Goal: Check status: Check status

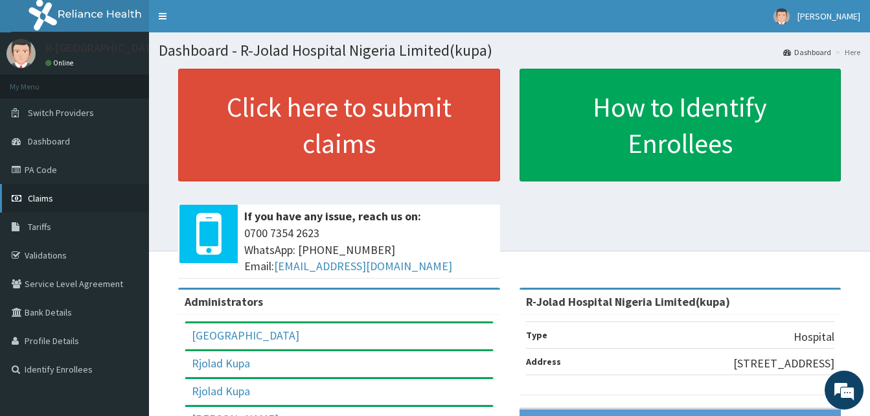
click at [43, 196] on span "Claims" at bounding box center [40, 198] width 25 height 12
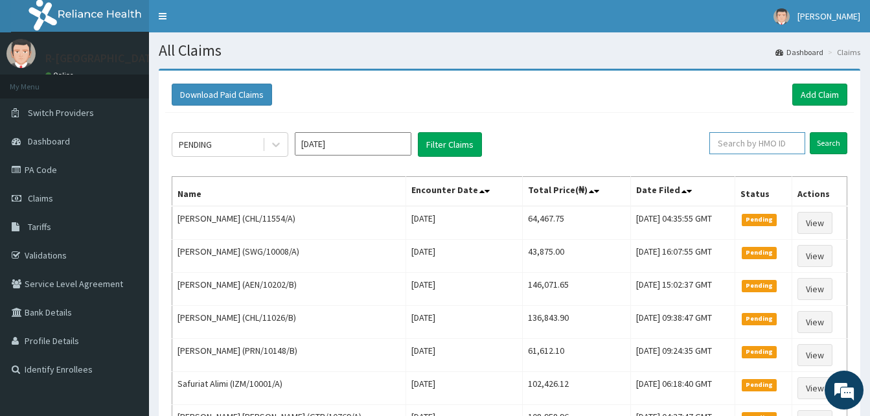
click at [780, 142] on input "text" at bounding box center [757, 143] width 96 height 22
paste input "CWN/10122/C"
click at [809, 132] on input "Search" at bounding box center [828, 143] width 38 height 22
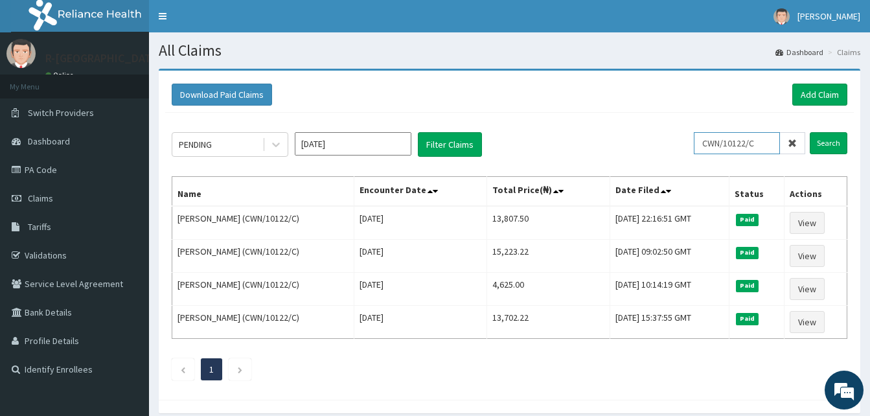
drag, startPoint x: 769, startPoint y: 147, endPoint x: 674, endPoint y: 143, distance: 95.3
click at [674, 143] on div "PENDING Sep 2025 Filter Claims CWN/10122/C Search" at bounding box center [509, 144] width 675 height 25
paste input "D"
click at [809, 132] on input "Search" at bounding box center [828, 143] width 38 height 22
drag, startPoint x: 764, startPoint y: 148, endPoint x: 687, endPoint y: 142, distance: 77.3
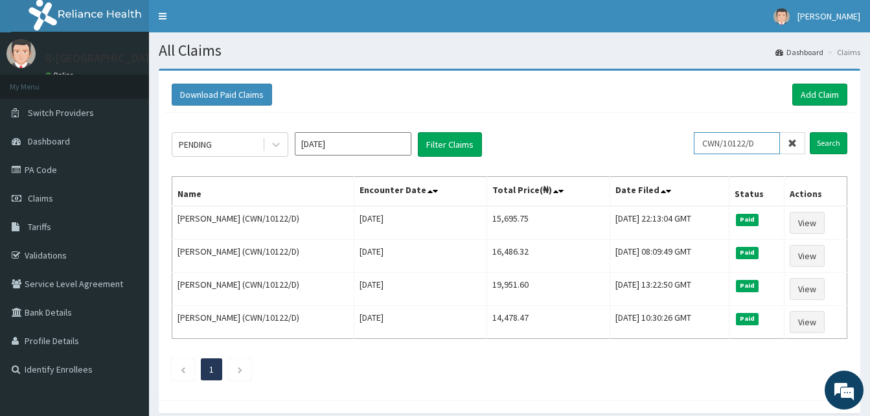
click at [687, 142] on div "PENDING Sep 2025 Filter Claims CWN/10122/D Search" at bounding box center [509, 144] width 675 height 25
paste input "E"
click at [809, 132] on input "Search" at bounding box center [828, 143] width 38 height 22
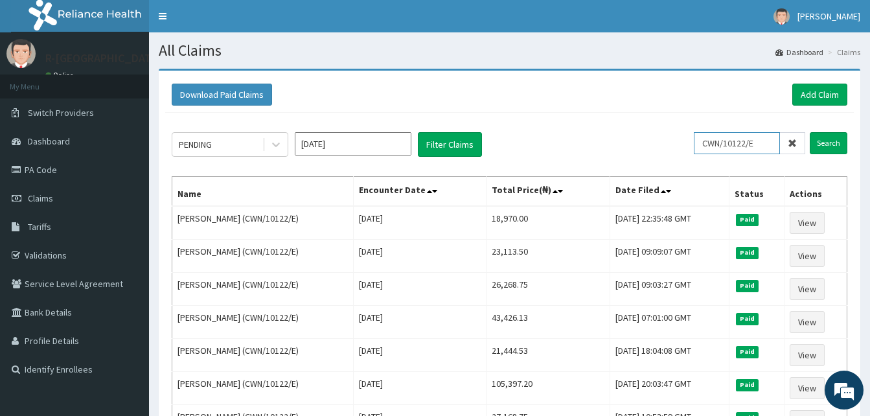
drag, startPoint x: 769, startPoint y: 141, endPoint x: 636, endPoint y: 150, distance: 133.7
click at [636, 150] on div "PENDING Sep 2025 Filter Claims CWN/10122/E Search" at bounding box center [509, 144] width 675 height 25
paste input "B"
click at [809, 132] on input "Search" at bounding box center [828, 143] width 38 height 22
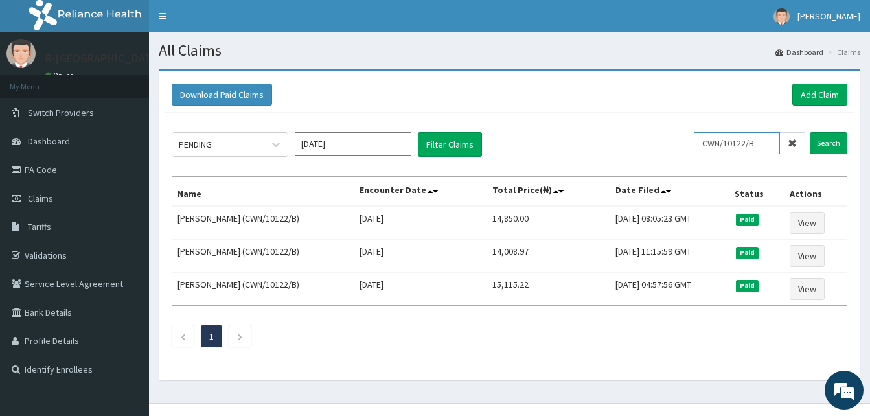
drag, startPoint x: 769, startPoint y: 142, endPoint x: 605, endPoint y: 145, distance: 163.8
click at [605, 145] on div "PENDING Sep 2025 Filter Claims CWN/10122/B Search" at bounding box center [509, 144] width 675 height 25
paste input "nel/10047/b"
click at [809, 132] on input "Search" at bounding box center [828, 143] width 38 height 22
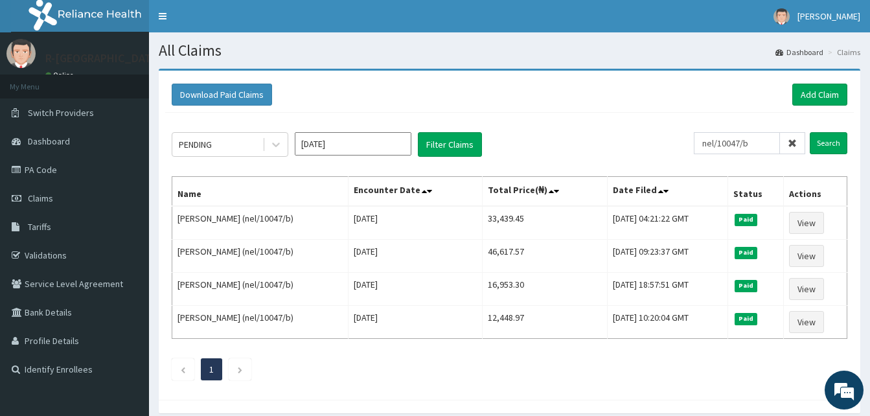
click at [480, 157] on div "PENDING Sep 2025 Filter Claims nel/10047/b Search Name Encounter Date Total Pri…" at bounding box center [509, 253] width 688 height 280
click at [760, 142] on input "nel/10047/b" at bounding box center [736, 143] width 86 height 22
click at [809, 132] on input "Search" at bounding box center [828, 143] width 38 height 22
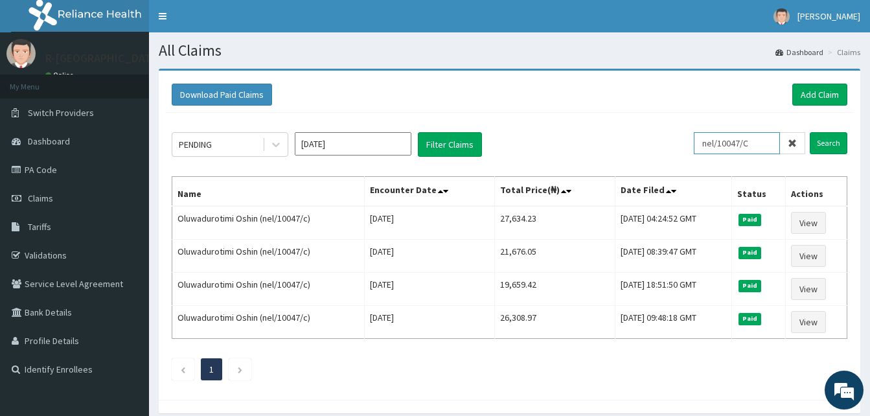
click at [767, 146] on input "nel/10047/C" at bounding box center [736, 143] width 86 height 22
click at [809, 132] on input "Search" at bounding box center [828, 143] width 38 height 22
drag, startPoint x: 758, startPoint y: 144, endPoint x: 617, endPoint y: 129, distance: 141.3
click at [617, 129] on div "PENDING Sep 2025 Filter Claims nel/10047/D Search Name Encounter Date Total Pri…" at bounding box center [509, 253] width 688 height 280
paste input "ker/10153/e"
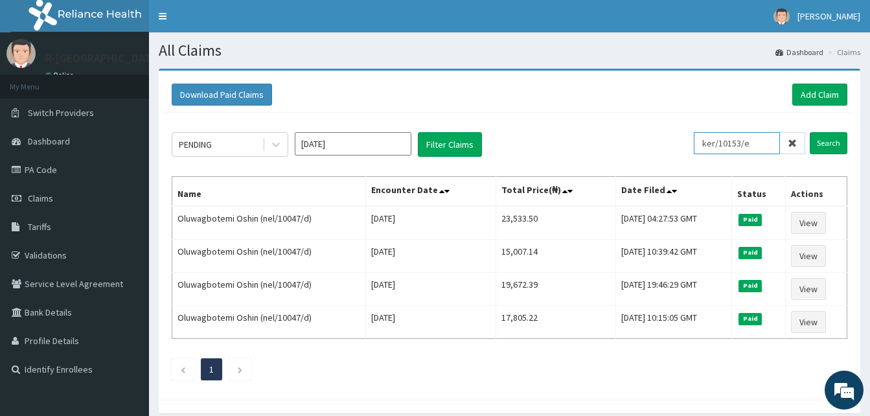
click at [809, 132] on input "Search" at bounding box center [828, 143] width 38 height 22
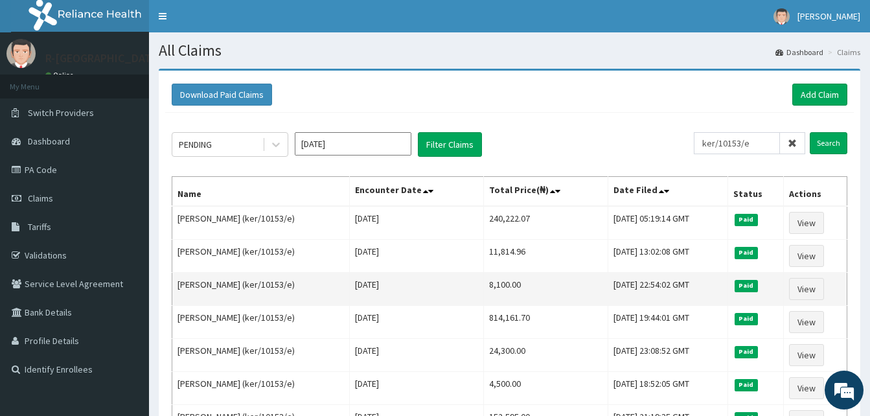
click at [415, 278] on td "Tue May 27 2025" at bounding box center [416, 289] width 134 height 33
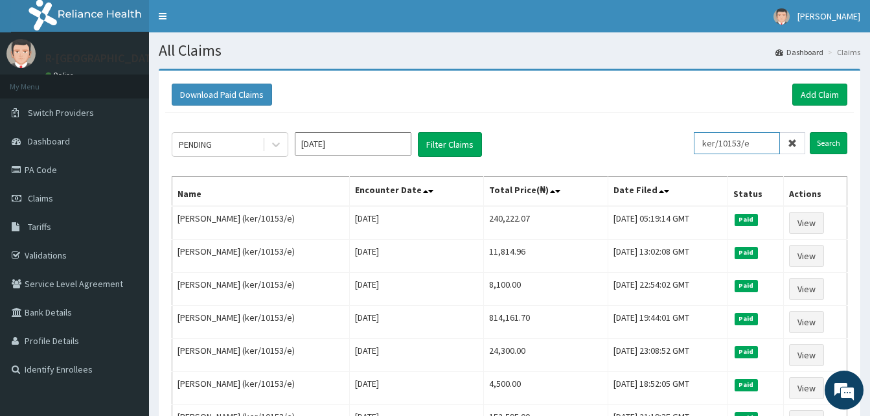
click at [760, 145] on input "ker/10153/e" at bounding box center [736, 143] width 86 height 22
click at [809, 132] on input "Search" at bounding box center [828, 143] width 38 height 22
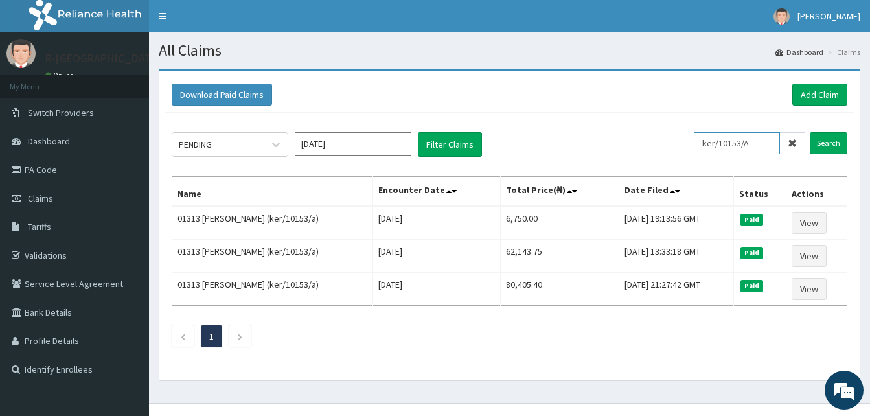
drag, startPoint x: 767, startPoint y: 139, endPoint x: 616, endPoint y: 128, distance: 151.9
click at [616, 128] on div "PENDING Sep 2025 Filter Claims ker/10153/A Search Name Encounter Date Total Pri…" at bounding box center [509, 236] width 688 height 247
paste input "RFC/10090"
click at [809, 132] on input "Search" at bounding box center [828, 143] width 38 height 22
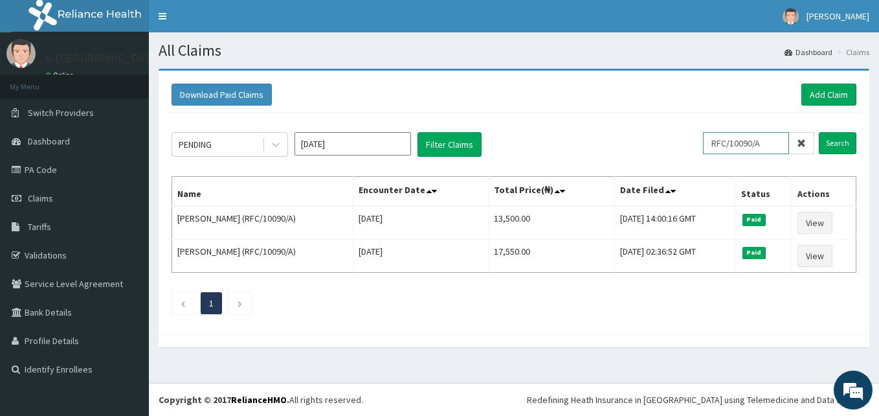
drag, startPoint x: 785, startPoint y: 146, endPoint x: 690, endPoint y: 120, distance: 98.6
click at [690, 120] on div "PENDING Sep 2025 Filter Claims RFC/10090/A Search Name Encounter Date Total Pri…" at bounding box center [514, 220] width 698 height 214
paste input "CHL/10112"
type input "CHL/10112/A"
click at [819, 132] on input "Search" at bounding box center [838, 143] width 38 height 22
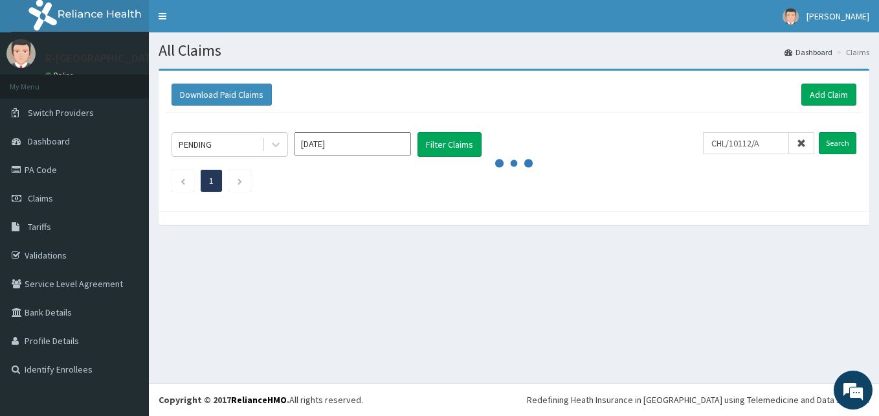
click at [581, 177] on ul "1" at bounding box center [514, 181] width 685 height 22
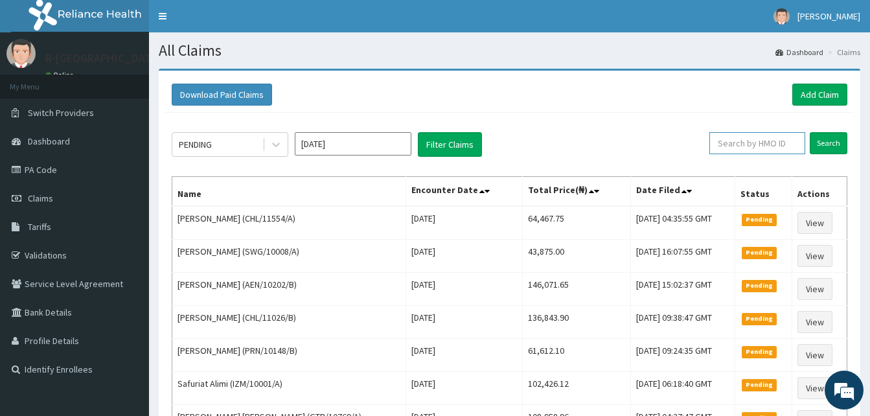
click at [736, 144] on input "text" at bounding box center [757, 143] width 96 height 22
paste input "CHL/10112/A"
click at [809, 132] on input "Search" at bounding box center [828, 143] width 38 height 22
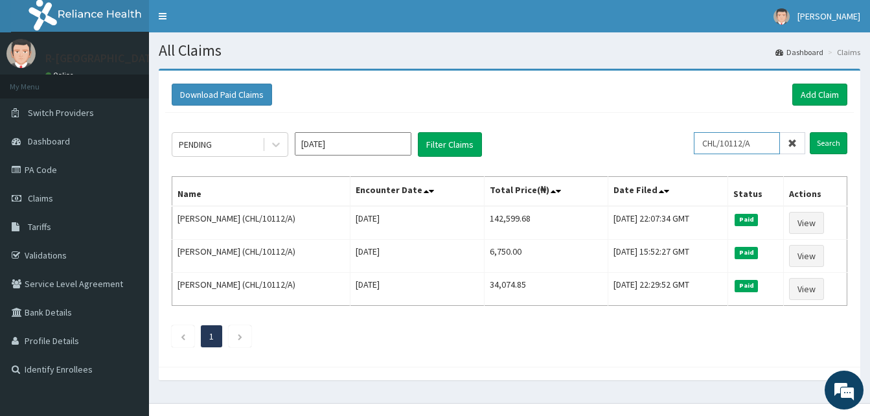
drag, startPoint x: 760, startPoint y: 142, endPoint x: 683, endPoint y: 133, distance: 77.6
click at [683, 133] on div "PENDING [DATE] Filter Claims CHL/10112/A Search" at bounding box center [509, 144] width 675 height 25
paste input "PAB/10063"
click at [809, 132] on input "Search" at bounding box center [828, 143] width 38 height 22
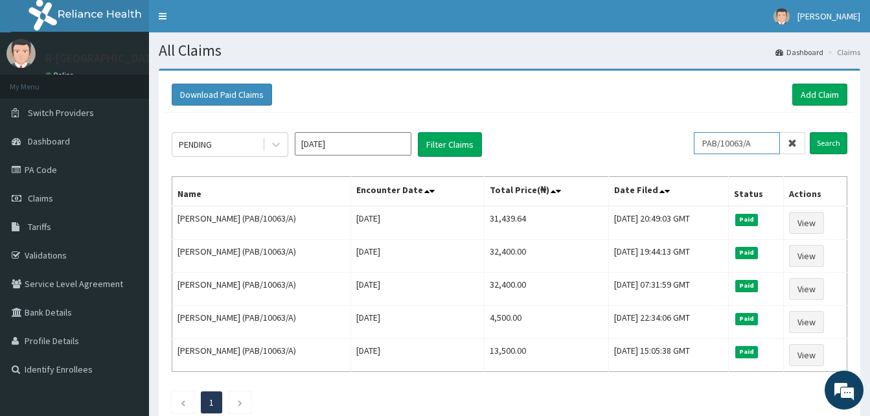
drag, startPoint x: 764, startPoint y: 145, endPoint x: 629, endPoint y: 139, distance: 135.5
click at [629, 139] on div "PENDING Sep 2025 Filter Claims PAB/10063/A Search" at bounding box center [509, 144] width 675 height 25
paste input "IAA/10002"
click at [809, 132] on input "Search" at bounding box center [828, 143] width 38 height 22
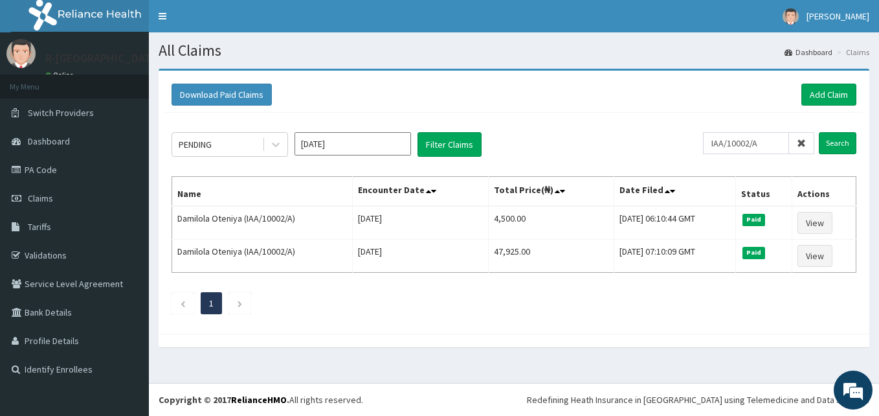
click at [614, 166] on div "PENDING Sep 2025 Filter Claims IAA/10002/A Search Name Encounter Date Total Pri…" at bounding box center [514, 220] width 698 height 214
drag, startPoint x: 769, startPoint y: 146, endPoint x: 642, endPoint y: 132, distance: 128.3
click at [642, 132] on div "PENDING Sep 2025 Filter Claims IAA/10002/A Search" at bounding box center [514, 144] width 685 height 25
paste input "NBL/10104"
click at [819, 132] on input "Search" at bounding box center [838, 143] width 38 height 22
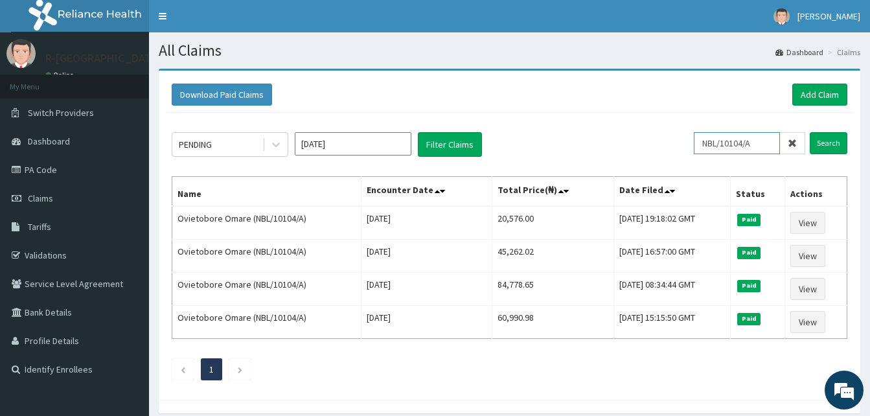
drag, startPoint x: 765, startPoint y: 148, endPoint x: 624, endPoint y: 142, distance: 140.6
click at [624, 142] on div "PENDING Sep 2025 Filter Claims NBL/10104/A Search" at bounding box center [509, 144] width 675 height 25
paste input "RN/10225"
type input "NRN/10225/A"
click at [809, 132] on input "Search" at bounding box center [828, 143] width 38 height 22
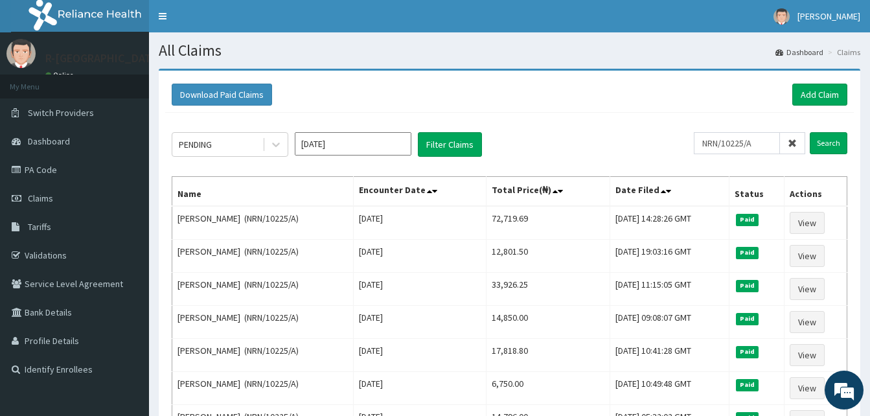
click at [568, 179] on th "Total Price(₦)" at bounding box center [548, 192] width 124 height 30
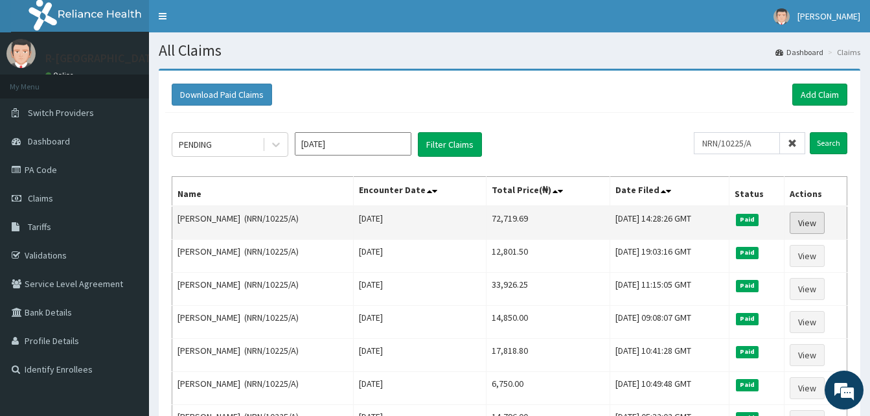
click at [820, 218] on link "View" at bounding box center [806, 223] width 35 height 22
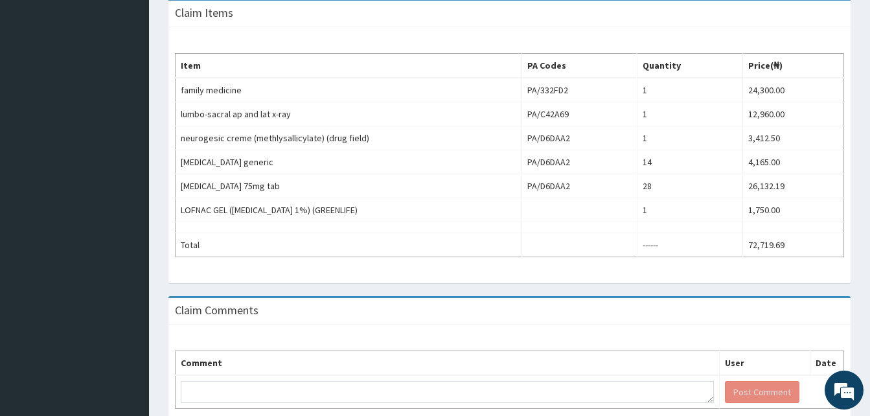
scroll to position [420, 0]
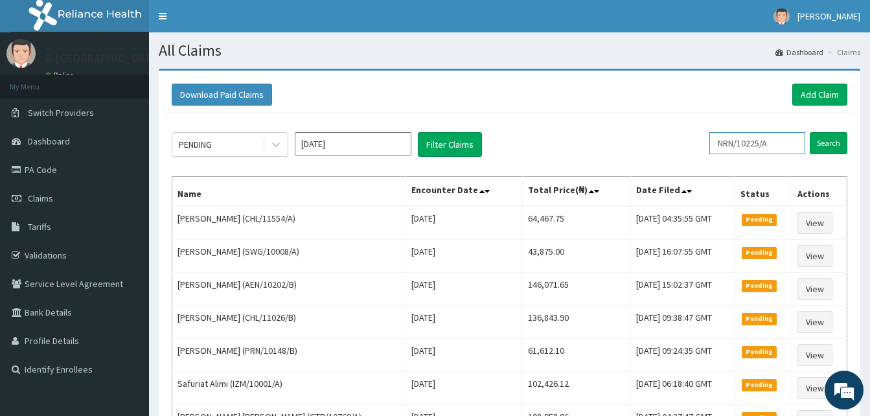
drag, startPoint x: 783, startPoint y: 142, endPoint x: 665, endPoint y: 123, distance: 120.0
click at [665, 123] on div "PENDING [DATE] Filter Claims NRN/10225/A Search Name Encounter Date Total Price…" at bounding box center [509, 335] width 688 height 445
paste input "ENY/10020"
click at [809, 132] on input "Search" at bounding box center [828, 143] width 38 height 22
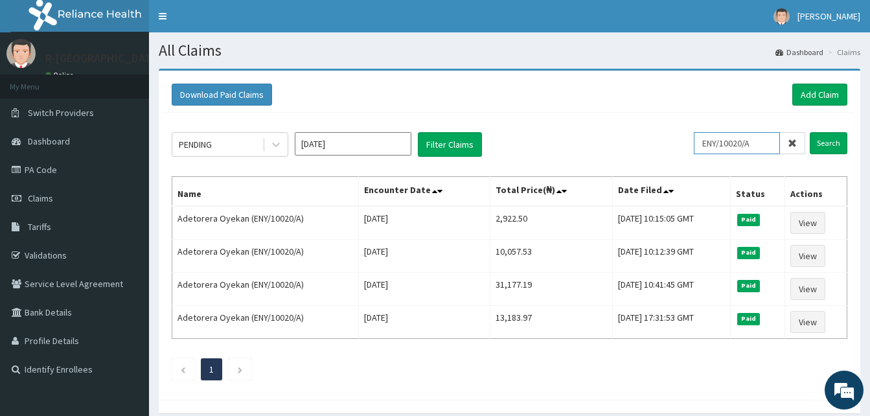
drag, startPoint x: 763, startPoint y: 140, endPoint x: 654, endPoint y: 134, distance: 108.9
click at [654, 134] on div "PENDING [DATE] Filter Claims ENY/10020/A Search" at bounding box center [509, 144] width 675 height 25
paste input "PRN/10237"
click at [809, 132] on input "Search" at bounding box center [828, 143] width 38 height 22
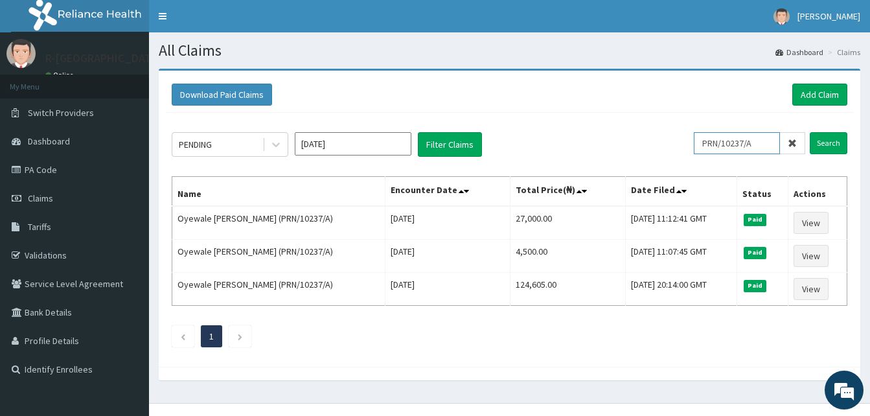
drag, startPoint x: 761, startPoint y: 148, endPoint x: 657, endPoint y: 133, distance: 105.3
click at [657, 133] on div "PENDING [DATE] Filter Claims PRN/10237/A Search" at bounding box center [509, 144] width 675 height 25
paste input "JHS/10002"
click at [809, 132] on input "Search" at bounding box center [828, 143] width 38 height 22
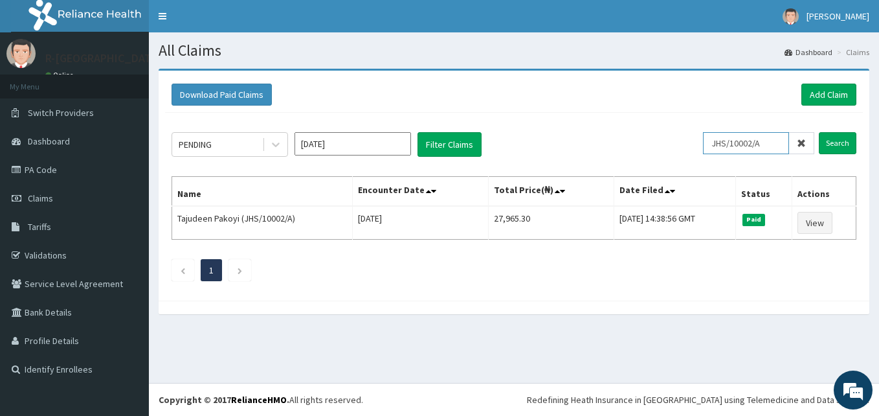
drag, startPoint x: 767, startPoint y: 144, endPoint x: 671, endPoint y: 140, distance: 95.9
click at [671, 140] on div "PENDING [DATE] Filter Claims JHS/10002/A Search" at bounding box center [514, 144] width 685 height 25
paste input "QAL/10019"
click at [819, 132] on input "Search" at bounding box center [838, 143] width 38 height 22
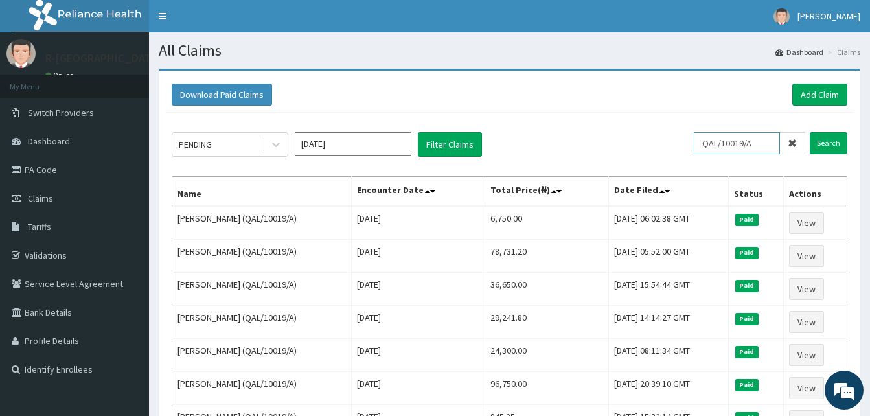
drag, startPoint x: 760, startPoint y: 141, endPoint x: 659, endPoint y: 139, distance: 100.4
click at [659, 139] on div "PENDING Sep 2025 Filter Claims QAL/10019/A Search" at bounding box center [509, 144] width 675 height 25
paste input "NRN/10039/D"
click at [809, 132] on input "Search" at bounding box center [828, 143] width 38 height 22
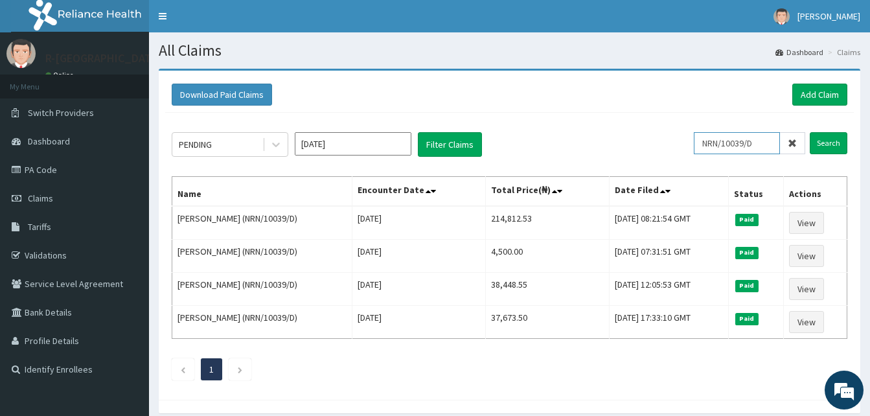
drag, startPoint x: 774, startPoint y: 141, endPoint x: 638, endPoint y: 149, distance: 136.8
click at [638, 149] on div "PENDING Sep 2025 Filter Claims NRN/10039/D Search" at bounding box center [509, 144] width 675 height 25
paste input "EMT/10008/B"
click at [809, 132] on input "Search" at bounding box center [828, 143] width 38 height 22
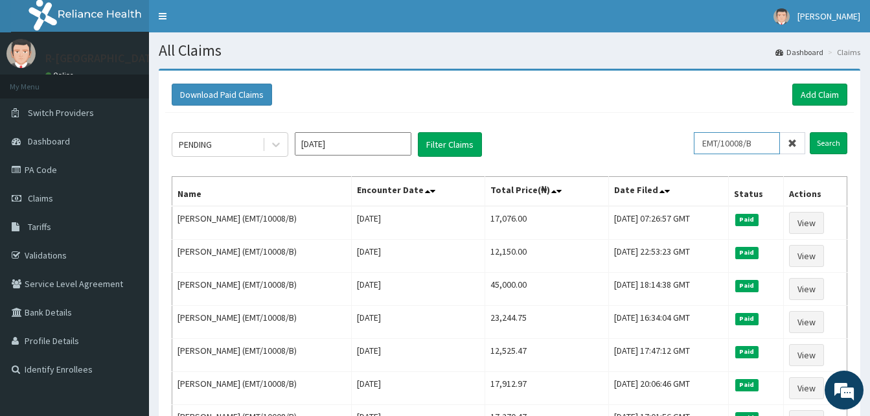
drag, startPoint x: 763, startPoint y: 145, endPoint x: 639, endPoint y: 131, distance: 125.1
click at [639, 131] on div "PENDING Sep 2025 Filter Claims EMT/10008/B Search Name Encounter Date Total Pri…" at bounding box center [509, 302] width 688 height 379
paste input "CGW/10043"
click at [809, 132] on input "Search" at bounding box center [828, 143] width 38 height 22
drag, startPoint x: 766, startPoint y: 148, endPoint x: 686, endPoint y: 144, distance: 80.4
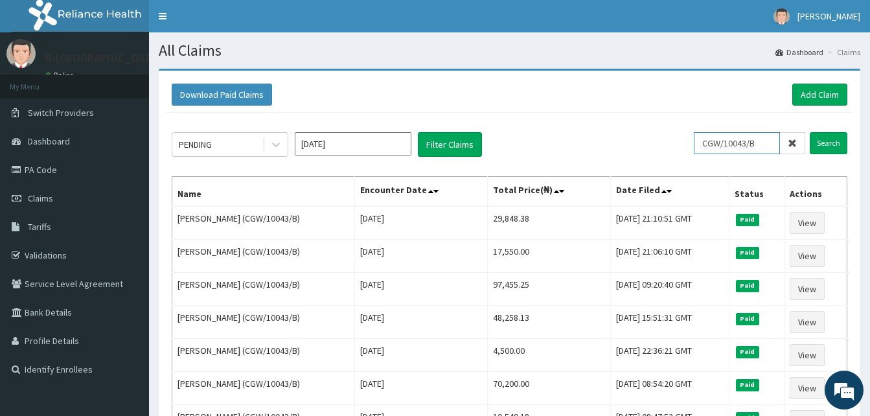
click at [686, 144] on div "PENDING Sep 2025 Filter Claims CGW/10043/B Search" at bounding box center [509, 144] width 675 height 25
paste input "DFD/10296/A"
click at [809, 132] on input "Search" at bounding box center [828, 143] width 38 height 22
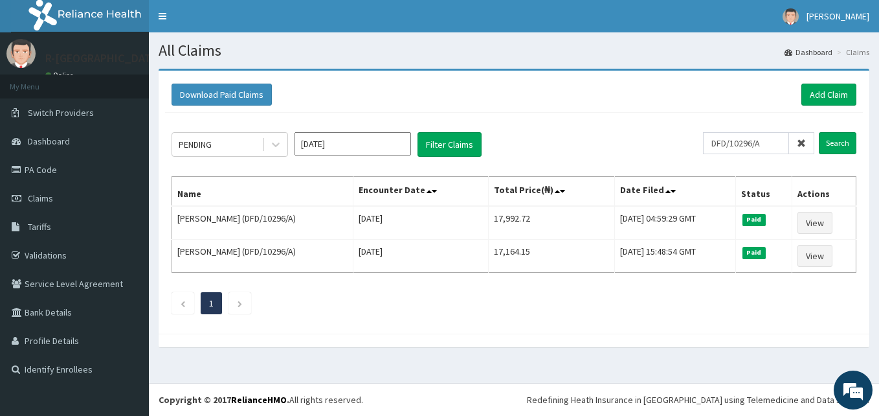
click at [490, 321] on div "PENDING Sep 2025 Filter Claims DFD/10296/A Search Name Encounter Date Total Pri…" at bounding box center [514, 220] width 698 height 214
click at [613, 378] on div "All Claims Dashboard Claims Download Paid Claims Add Claim × Note you can only …" at bounding box center [514, 207] width 730 height 350
drag, startPoint x: 771, startPoint y: 144, endPoint x: 670, endPoint y: 138, distance: 101.9
click at [670, 138] on div "PENDING Sep 2025 Filter Claims DFD/10296/A Search" at bounding box center [514, 144] width 685 height 25
paste input "NLM/10031/B"
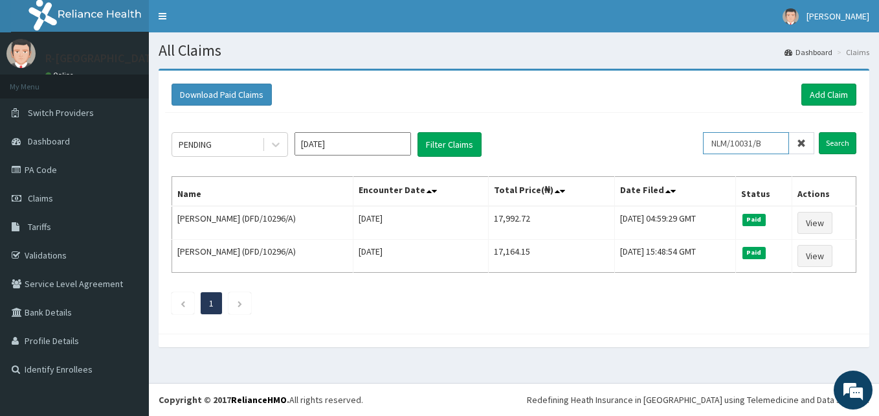
click at [819, 132] on input "Search" at bounding box center [838, 143] width 38 height 22
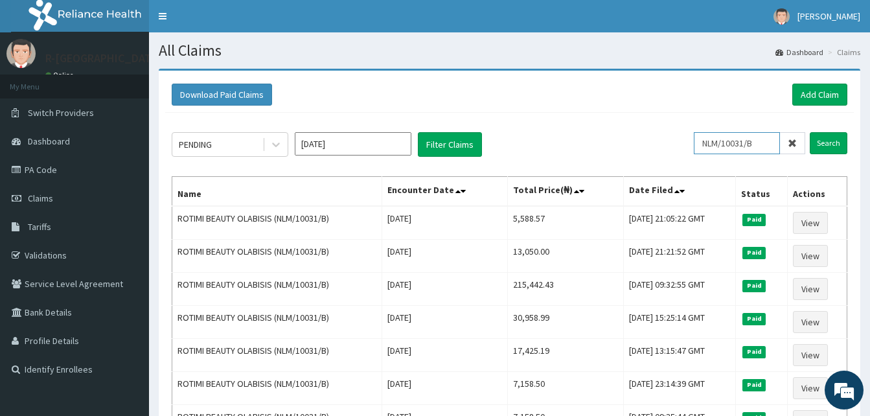
drag, startPoint x: 769, startPoint y: 147, endPoint x: 657, endPoint y: 141, distance: 112.2
click at [657, 141] on div "PENDING Sep 2025 Filter Claims NLM/10031/B Search" at bounding box center [509, 144] width 675 height 25
paste input "tjq/10002/c"
click at [809, 132] on input "Search" at bounding box center [828, 143] width 38 height 22
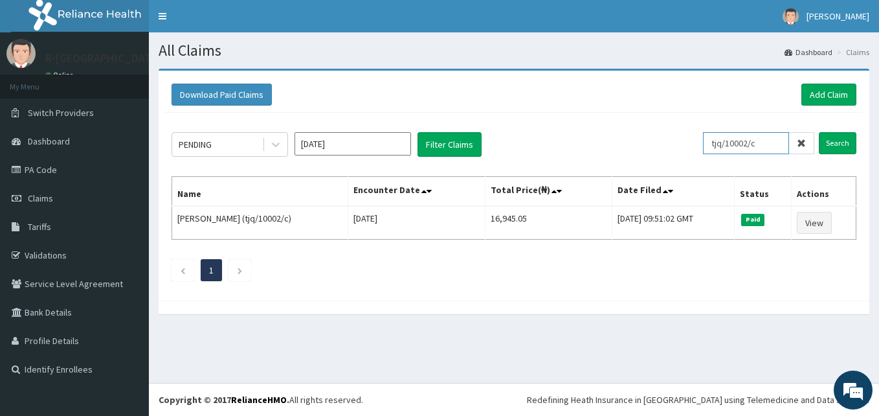
drag, startPoint x: 767, startPoint y: 141, endPoint x: 698, endPoint y: 132, distance: 69.9
click at [698, 132] on div "PENDING Sep 2025 Filter Claims tjq/10002/c Search" at bounding box center [514, 144] width 685 height 25
paste input "PRN/10211/B"
click at [819, 132] on input "Search" at bounding box center [838, 143] width 38 height 22
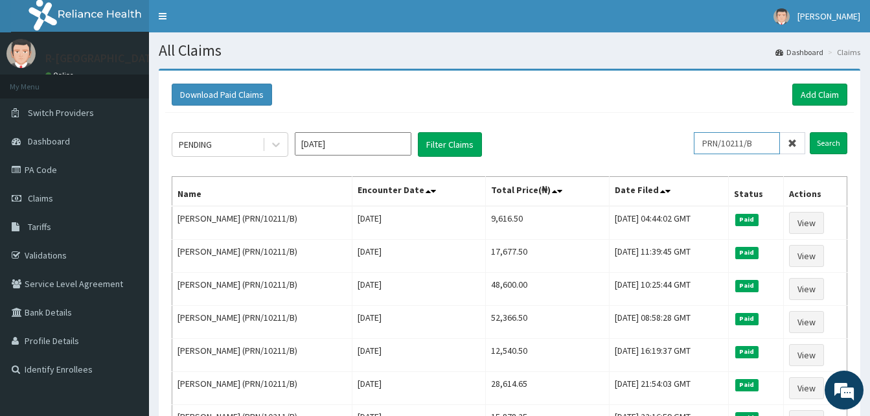
drag, startPoint x: 761, startPoint y: 144, endPoint x: 657, endPoint y: 147, distance: 104.3
click at [657, 147] on div "PENDING Sep 2025 Filter Claims PRN/10211/B Search" at bounding box center [509, 144] width 675 height 25
paste input "E"
click at [809, 132] on input "Search" at bounding box center [828, 143] width 38 height 22
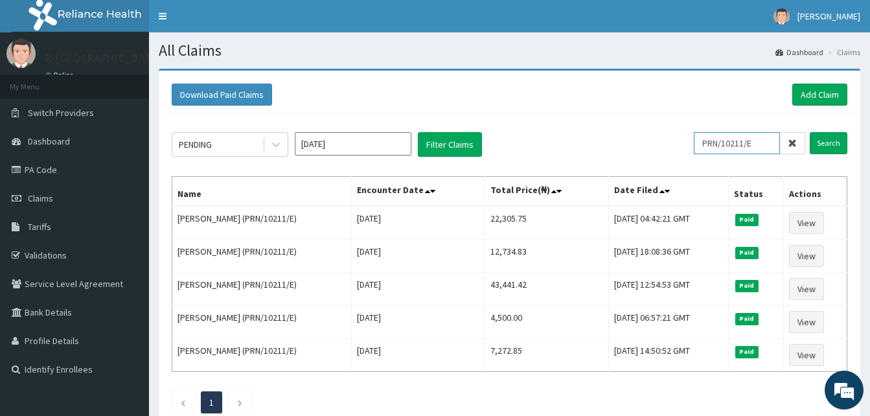
drag, startPoint x: 772, startPoint y: 148, endPoint x: 657, endPoint y: 144, distance: 115.3
click at [657, 144] on div "PENDING Sep 2025 Filter Claims PRN/10211/E Search" at bounding box center [509, 144] width 675 height 25
paste input "EIS/11189/A"
click at [809, 132] on input "Search" at bounding box center [828, 143] width 38 height 22
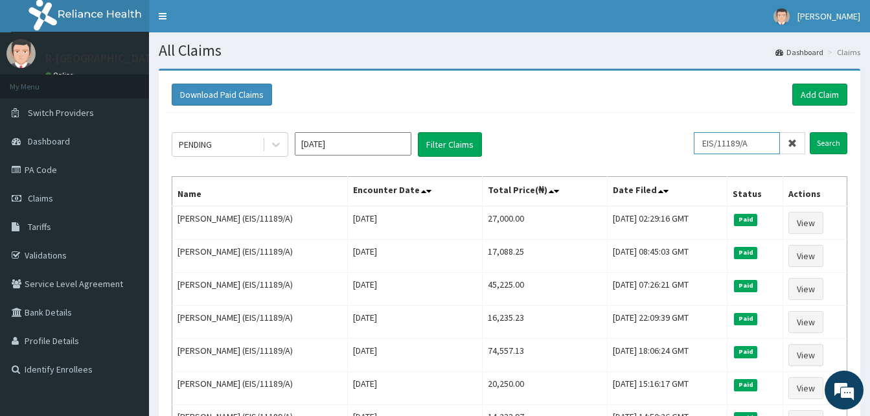
drag, startPoint x: 763, startPoint y: 146, endPoint x: 668, endPoint y: 143, distance: 95.2
click at [668, 143] on div "PENDING Sep 2025 Filter Claims EIS/11189/A Search" at bounding box center [509, 144] width 675 height 25
paste input "CHL/10364/B"
click at [809, 132] on input "Search" at bounding box center [828, 143] width 38 height 22
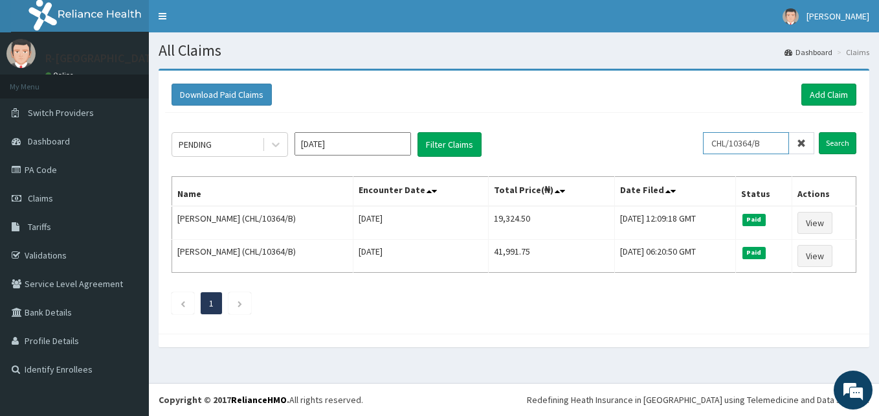
drag, startPoint x: 777, startPoint y: 147, endPoint x: 613, endPoint y: 151, distance: 164.5
click at [613, 151] on div "PENDING Sep 2025 Filter Claims CHL/10364/B Search" at bounding box center [514, 144] width 685 height 25
paste input "RH/10084/A"
click at [819, 132] on input "Search" at bounding box center [838, 143] width 38 height 22
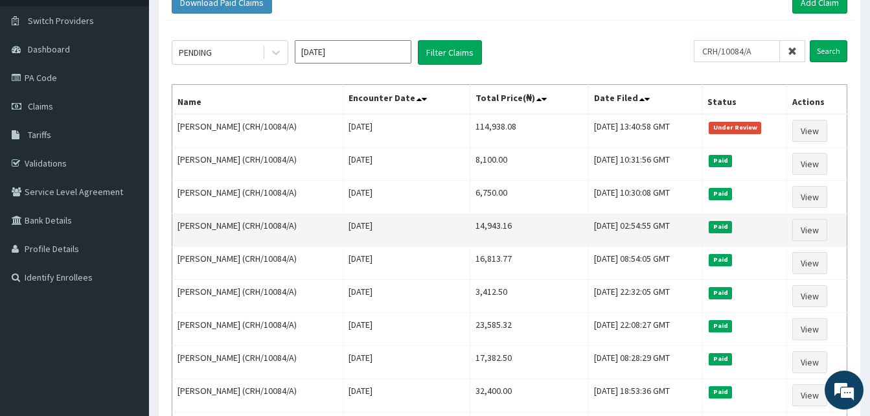
scroll to position [97, 0]
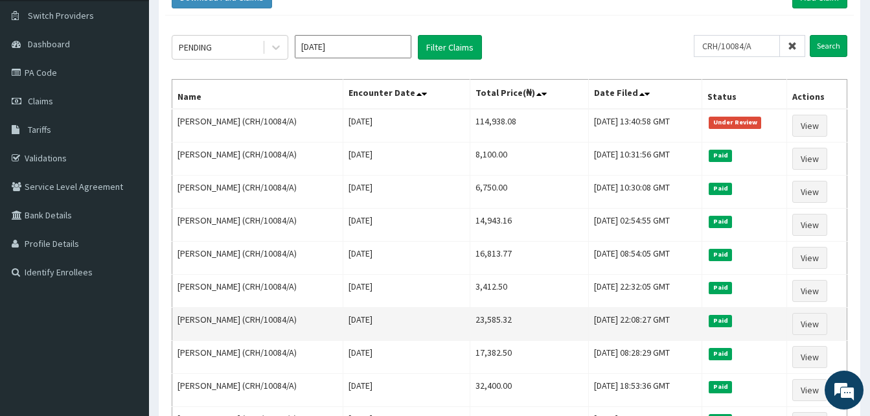
click at [588, 318] on td "Wed, 13 Aug 2025 22:08:27 GMT" at bounding box center [645, 324] width 114 height 33
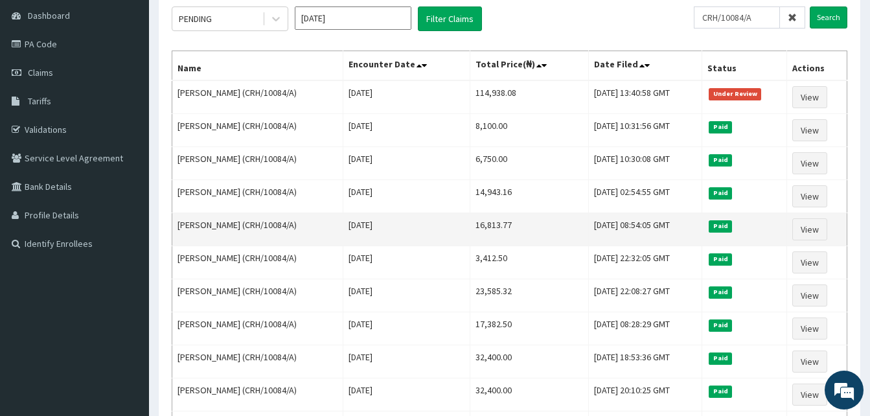
scroll to position [127, 0]
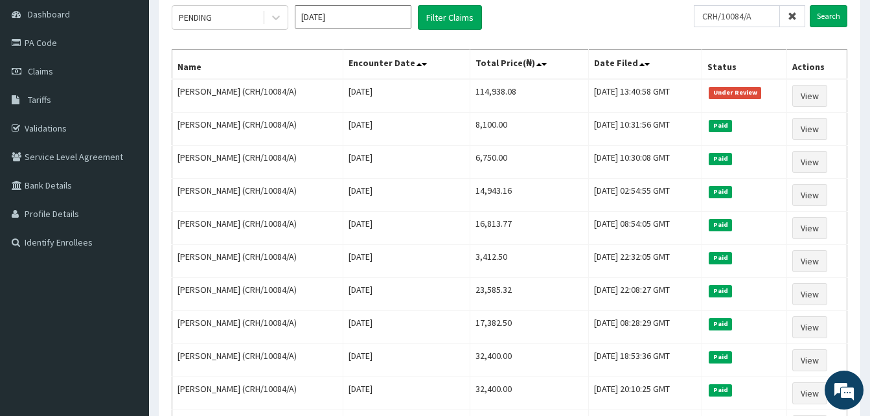
click at [655, 7] on div "PENDING Sep 2025 Filter Claims" at bounding box center [433, 17] width 522 height 25
click at [659, 24] on div "PENDING Sep 2025 Filter Claims" at bounding box center [433, 17] width 522 height 25
drag, startPoint x: 768, startPoint y: 19, endPoint x: 648, endPoint y: 19, distance: 120.4
click at [648, 19] on div "PENDING Sep 2025 Filter Claims CRH/10084/A Search" at bounding box center [509, 17] width 675 height 25
paste input "AVL/10167/E"
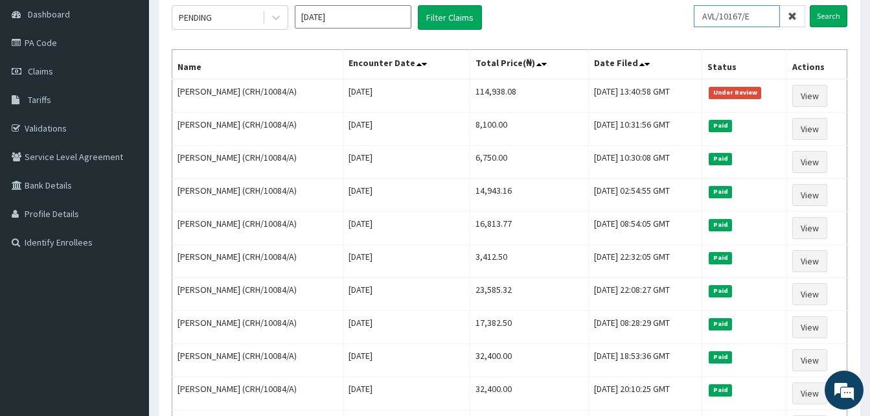
click at [809, 5] on input "Search" at bounding box center [828, 16] width 38 height 22
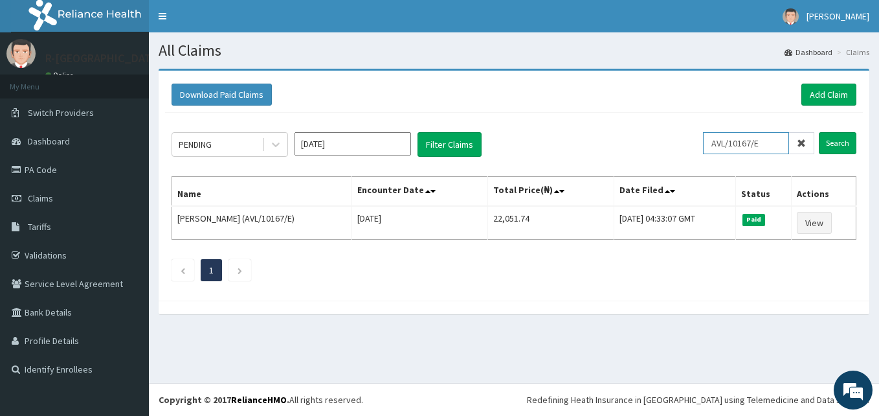
drag, startPoint x: 766, startPoint y: 141, endPoint x: 720, endPoint y: 139, distance: 46.0
click at [720, 139] on input "AVL/10167/E" at bounding box center [746, 143] width 86 height 22
click at [767, 146] on input "AVL/10167/E" at bounding box center [746, 143] width 86 height 22
drag, startPoint x: 769, startPoint y: 142, endPoint x: 693, endPoint y: 140, distance: 76.5
click at [693, 140] on div "PENDING Sep 2025 Filter Claims AVL/10167/E Search" at bounding box center [514, 144] width 685 height 25
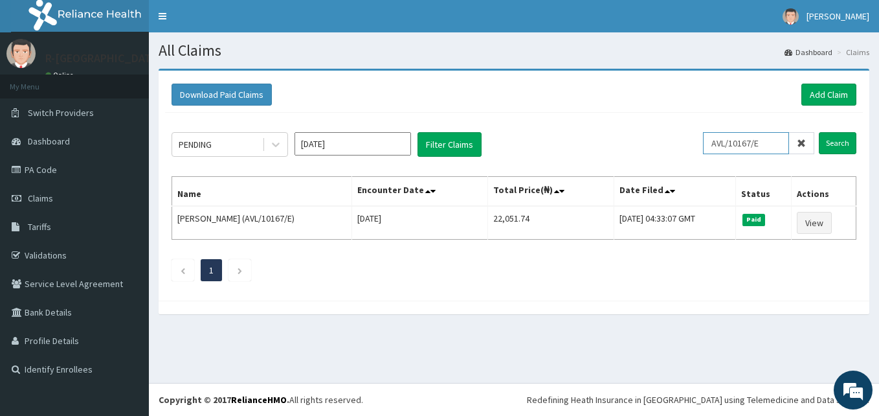
paste input "PPY/10542/B"
type input "PPY/10542/B"
click at [819, 132] on input "Search" at bounding box center [838, 143] width 38 height 22
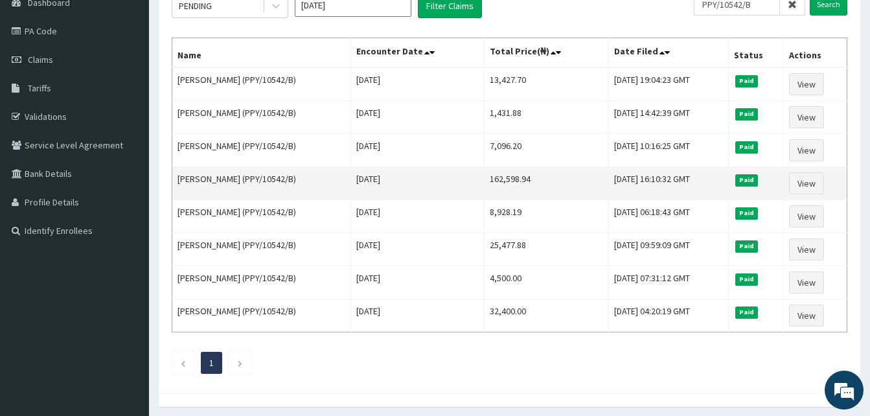
scroll to position [139, 0]
click at [813, 183] on link "View" at bounding box center [806, 183] width 35 height 22
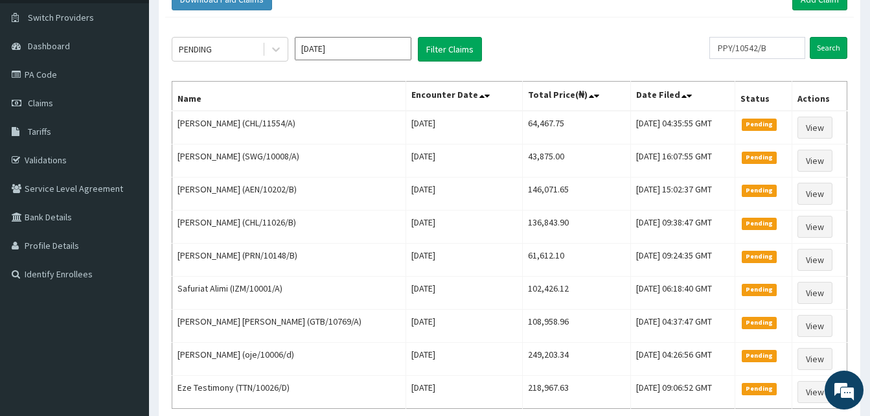
scroll to position [91, 0]
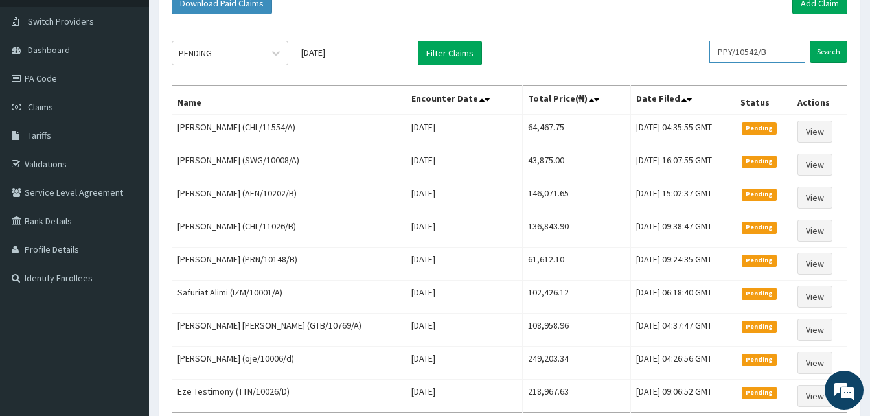
drag, startPoint x: 782, startPoint y: 52, endPoint x: 653, endPoint y: 35, distance: 129.3
click at [653, 35] on div "PENDING [DATE] Filter Claims PPY/10542/B Search Name Encounter Date Total Price…" at bounding box center [509, 243] width 688 height 445
paste input "A"
click at [809, 41] on input "Search" at bounding box center [828, 52] width 38 height 22
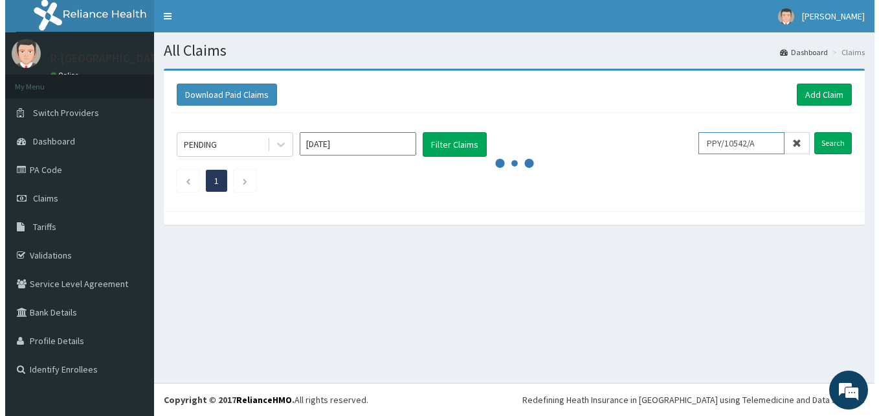
scroll to position [0, 0]
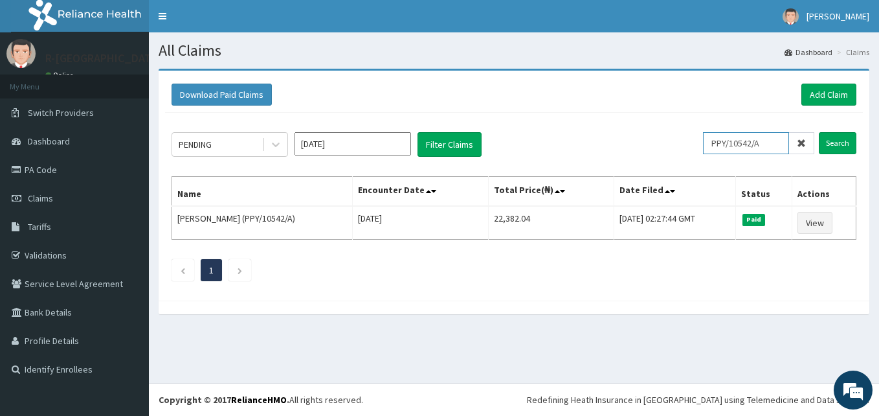
drag, startPoint x: 771, startPoint y: 146, endPoint x: 617, endPoint y: 150, distance: 153.5
click at [617, 150] on div "PENDING [DATE] Filter Claims PPY/10542/A Search" at bounding box center [514, 144] width 685 height 25
paste input "mfd/10166/a"
click at [819, 132] on input "Search" at bounding box center [838, 143] width 38 height 22
drag, startPoint x: 774, startPoint y: 141, endPoint x: 653, endPoint y: 133, distance: 122.0
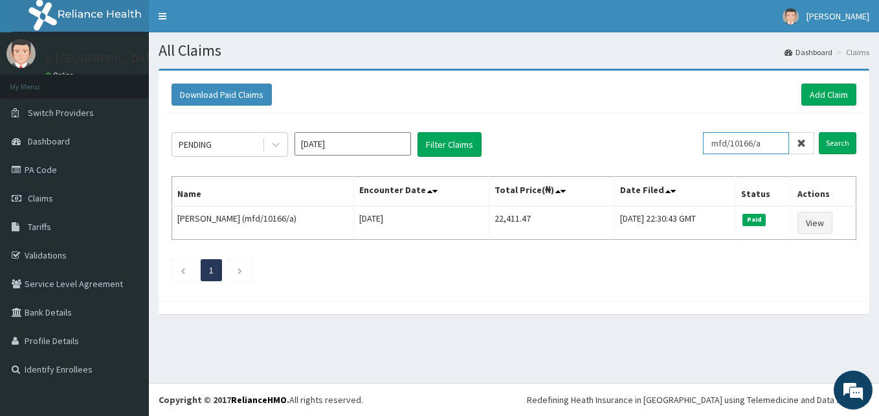
click at [653, 133] on div "PENDING Sep 2025 Filter Claims mfd/10166/a Search" at bounding box center [514, 144] width 685 height 25
paste input "GER/10001/C"
click at [819, 132] on input "Search" at bounding box center [838, 143] width 38 height 22
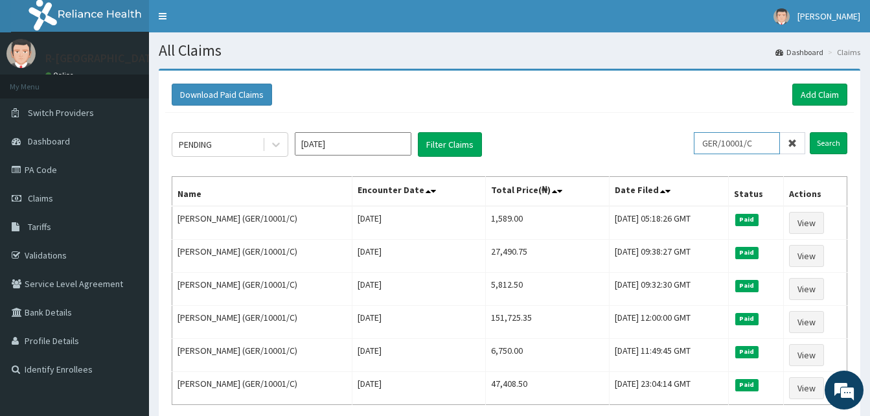
drag, startPoint x: 774, startPoint y: 142, endPoint x: 648, endPoint y: 139, distance: 125.7
click at [648, 139] on div "PENDING Sep 2025 Filter Claims GER/10001/C Search" at bounding box center [509, 144] width 675 height 25
paste input "RGI/10035/A"
type input "RGI/10035/A"
click at [809, 132] on input "Search" at bounding box center [828, 143] width 38 height 22
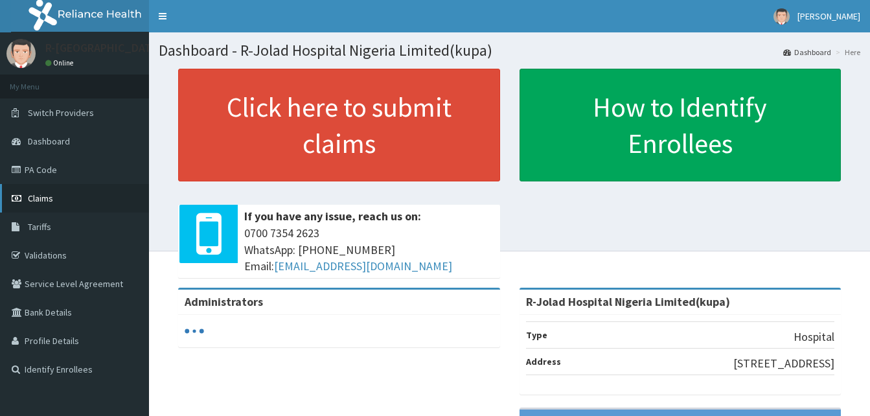
click at [60, 196] on link "Claims" at bounding box center [74, 198] width 149 height 28
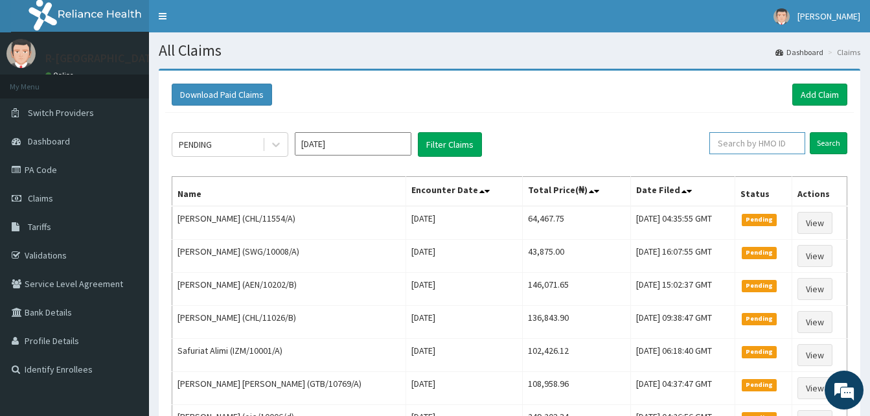
click at [739, 148] on input "text" at bounding box center [757, 143] width 96 height 22
paste input "RGI/10035/A"
click at [809, 132] on input "Search" at bounding box center [828, 143] width 38 height 22
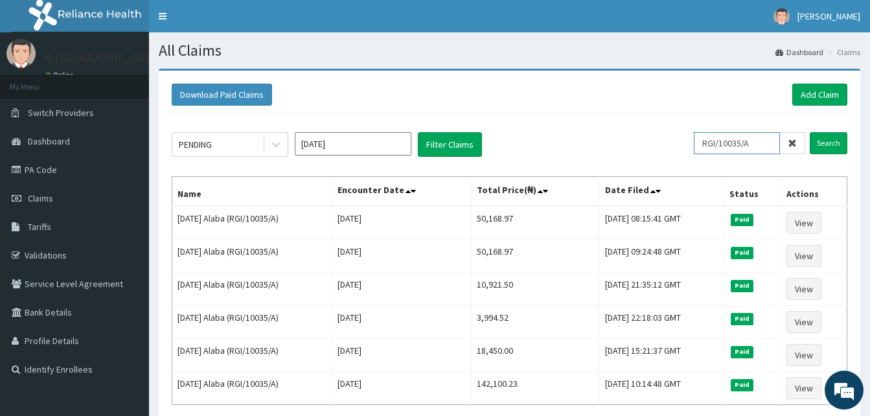
drag, startPoint x: 767, startPoint y: 137, endPoint x: 636, endPoint y: 150, distance: 132.1
click at [636, 150] on div "PENDING [DATE] Filter Claims RGI/10035/A Search" at bounding box center [509, 144] width 675 height 25
paste input "MMM/10024"
click at [809, 132] on input "Search" at bounding box center [828, 143] width 38 height 22
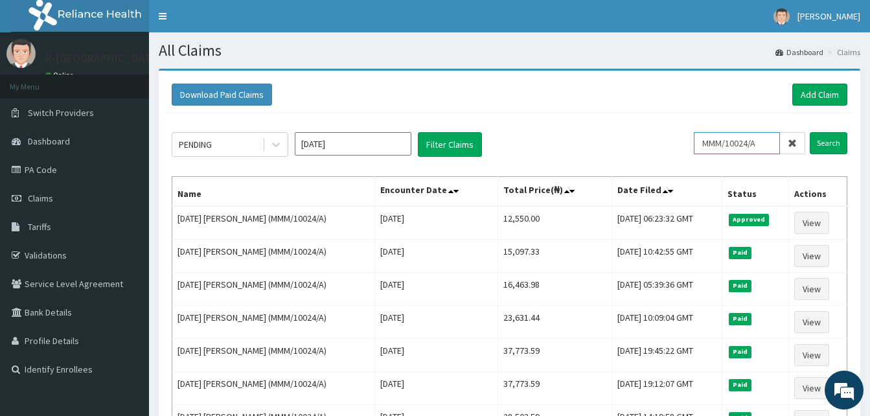
click at [764, 144] on input "MMM/10024/A" at bounding box center [736, 143] width 86 height 22
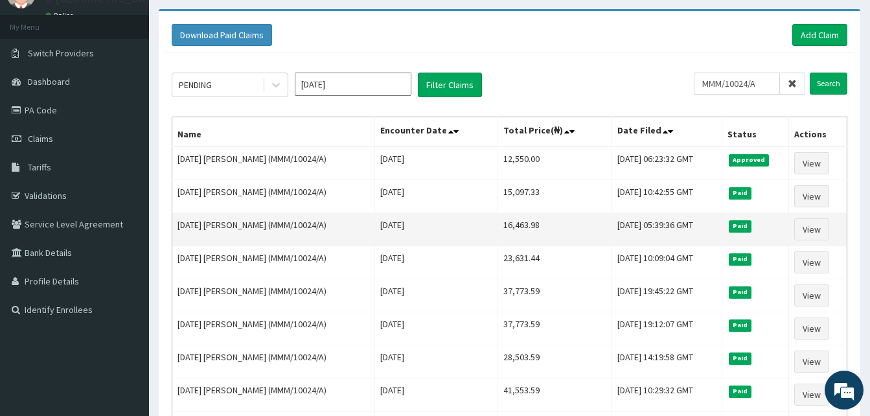
scroll to position [60, 0]
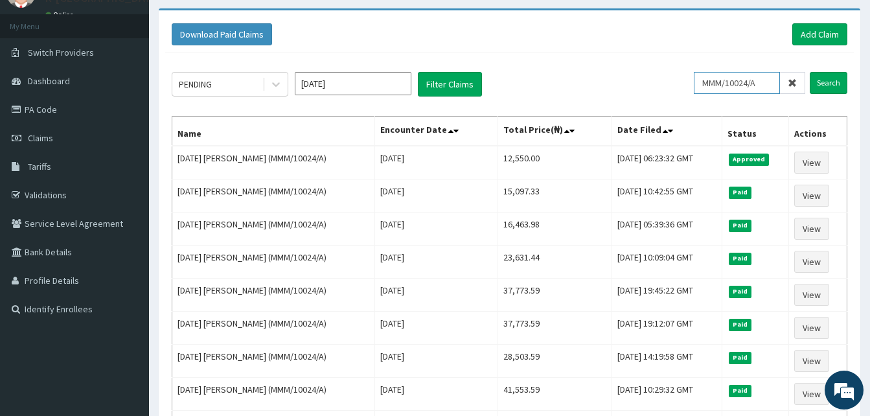
drag, startPoint x: 769, startPoint y: 85, endPoint x: 646, endPoint y: 75, distance: 122.8
click at [646, 75] on div "PENDING Sep 2025 Filter Claims MMM/10024/A Search" at bounding box center [509, 84] width 675 height 25
paste input "RGI/10035/D"
click at [809, 72] on input "Search" at bounding box center [828, 83] width 38 height 22
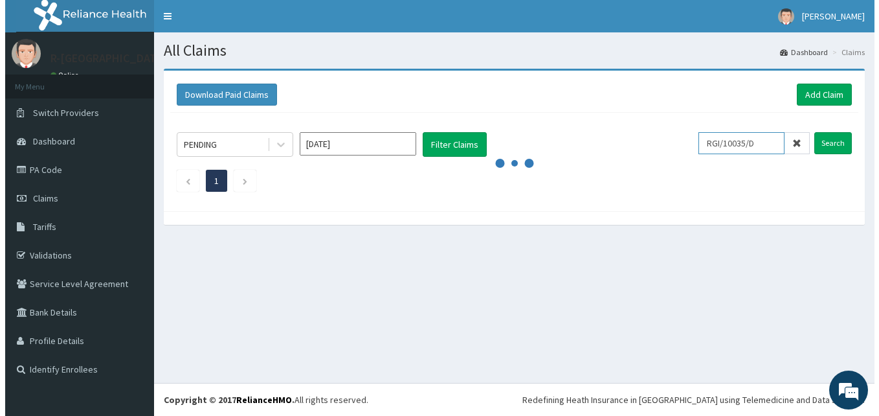
scroll to position [0, 0]
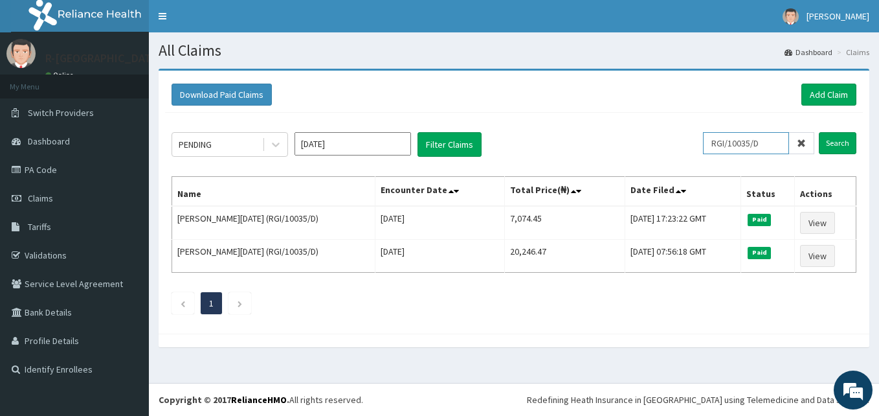
drag, startPoint x: 774, startPoint y: 144, endPoint x: 640, endPoint y: 137, distance: 134.3
click at [640, 137] on div "PENDING Sep 2025 Filter Claims RGI/10035/D Search" at bounding box center [514, 144] width 685 height 25
paste input "GMT/10063"
click at [819, 132] on input "Search" at bounding box center [838, 143] width 38 height 22
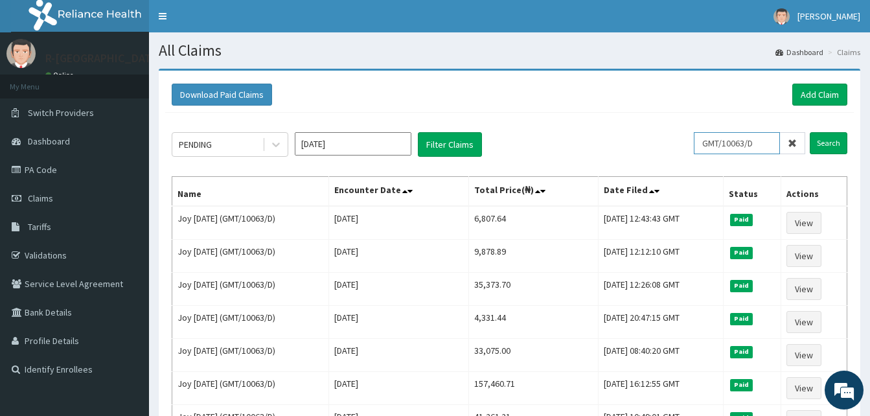
drag, startPoint x: 771, startPoint y: 144, endPoint x: 659, endPoint y: 131, distance: 113.4
click at [659, 131] on div "PENDING Sep 2025 Filter Claims GMT/10063/D Search Name Encounter Date Total Pri…" at bounding box center [509, 385] width 688 height 545
paste input "HIA/10521/A"
click at [809, 132] on input "Search" at bounding box center [828, 143] width 38 height 22
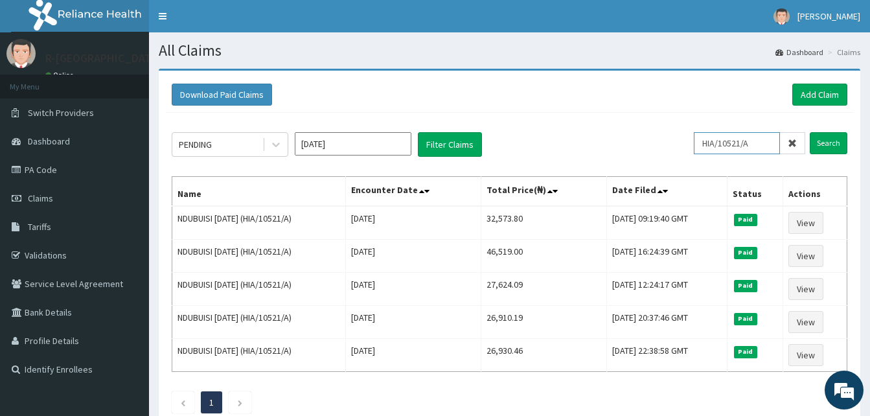
drag, startPoint x: 771, startPoint y: 140, endPoint x: 645, endPoint y: 155, distance: 126.6
click at [645, 155] on div "PENDING Sep 2025 Filter Claims HIA/10521/A Search" at bounding box center [509, 144] width 675 height 25
paste input "jns/10002/b"
click at [809, 132] on input "Search" at bounding box center [828, 143] width 38 height 22
drag, startPoint x: 762, startPoint y: 148, endPoint x: 611, endPoint y: 106, distance: 156.6
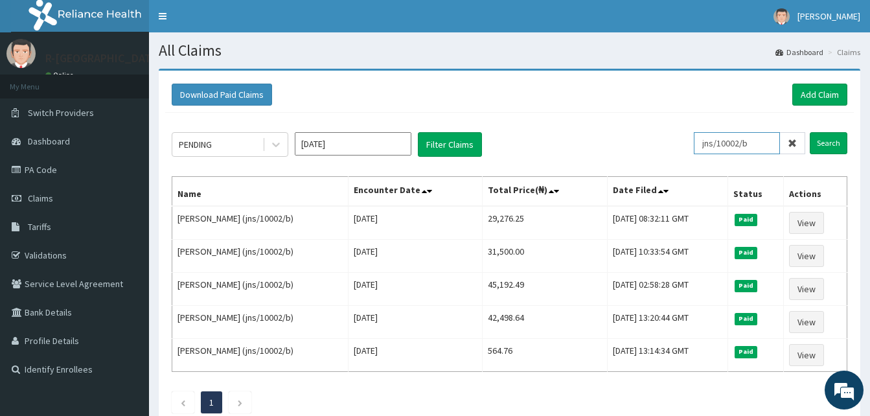
click at [611, 106] on div "Download Paid Claims Add Claim × Note you can only download claims within a max…" at bounding box center [509, 252] width 701 height 362
paste input "JNS/10002/E"
click at [809, 132] on input "Search" at bounding box center [828, 143] width 38 height 22
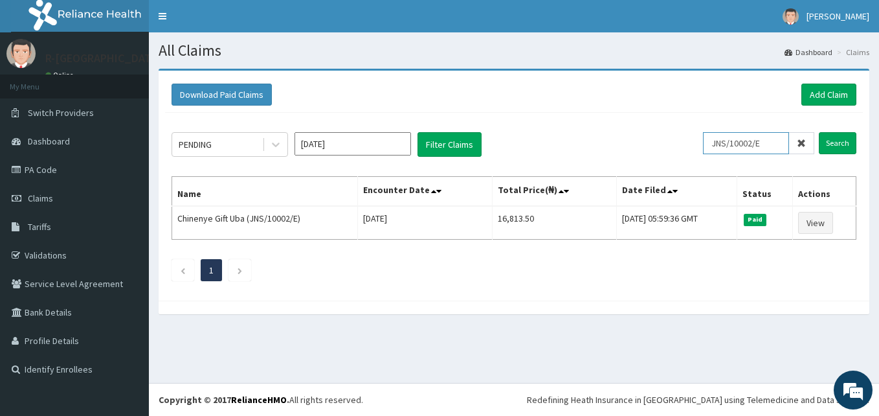
drag, startPoint x: 771, startPoint y: 146, endPoint x: 637, endPoint y: 137, distance: 134.4
click at [637, 137] on div "PENDING Sep 2025 Filter Claims JNS/10002/E Search" at bounding box center [514, 144] width 685 height 25
paste input "DFD/10100/A"
click at [819, 132] on input "Search" at bounding box center [838, 143] width 38 height 22
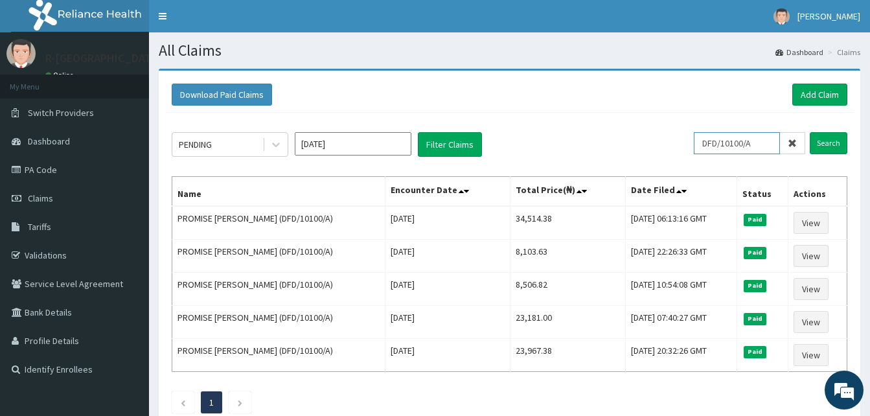
drag, startPoint x: 766, startPoint y: 144, endPoint x: 684, endPoint y: 139, distance: 81.7
click at [684, 139] on div "PENDING Sep 2025 Filter Claims DFD/10100/A Search" at bounding box center [509, 144] width 675 height 25
paste input "BCK/10011/B"
type input "BCK/10011/B"
click at [809, 132] on input "Search" at bounding box center [828, 143] width 38 height 22
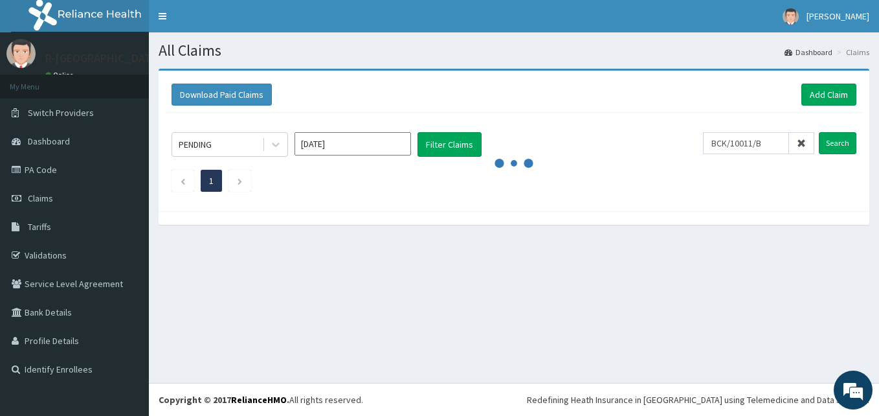
click at [491, 56] on h1 "All Claims" at bounding box center [514, 50] width 711 height 17
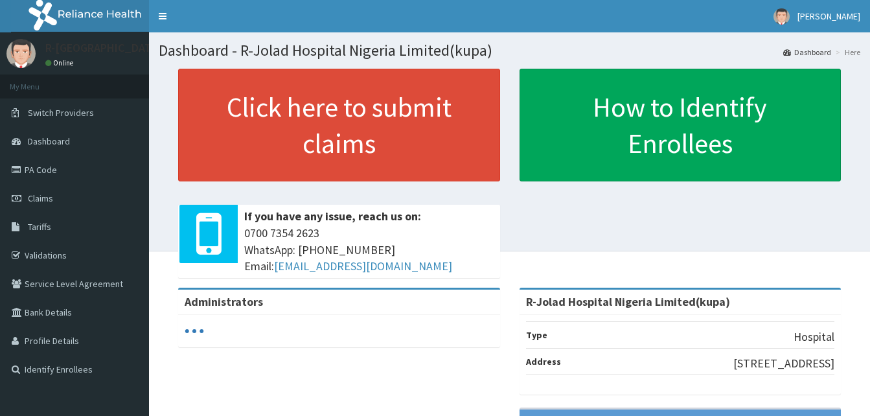
click at [38, 196] on span "Claims" at bounding box center [40, 198] width 25 height 12
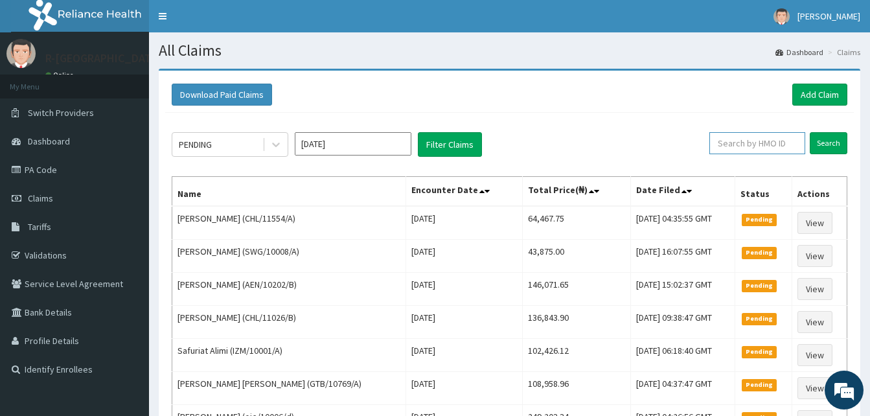
click at [736, 144] on input "text" at bounding box center [757, 143] width 96 height 22
paste input "BCK/10011/B"
click at [809, 132] on input "Search" at bounding box center [828, 143] width 38 height 22
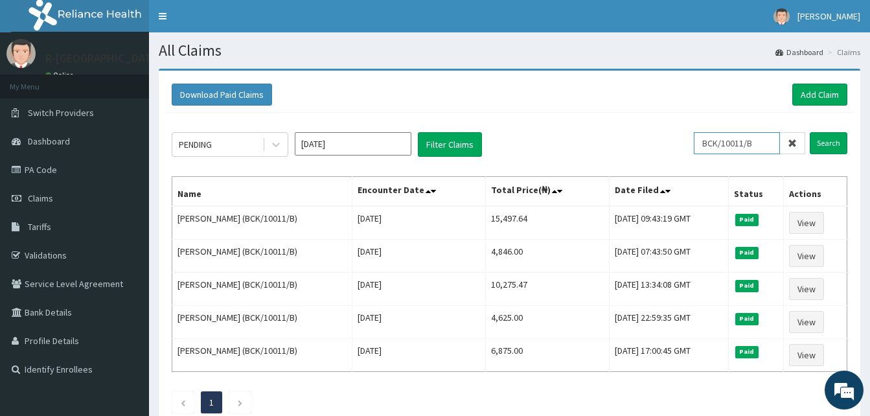
drag, startPoint x: 767, startPoint y: 150, endPoint x: 665, endPoint y: 146, distance: 102.4
click at [665, 146] on div "PENDING [DATE] Filter Claims BCK/10011/B Search" at bounding box center [509, 144] width 675 height 25
paste input "chl/10258/a"
click at [809, 132] on input "Search" at bounding box center [828, 143] width 38 height 22
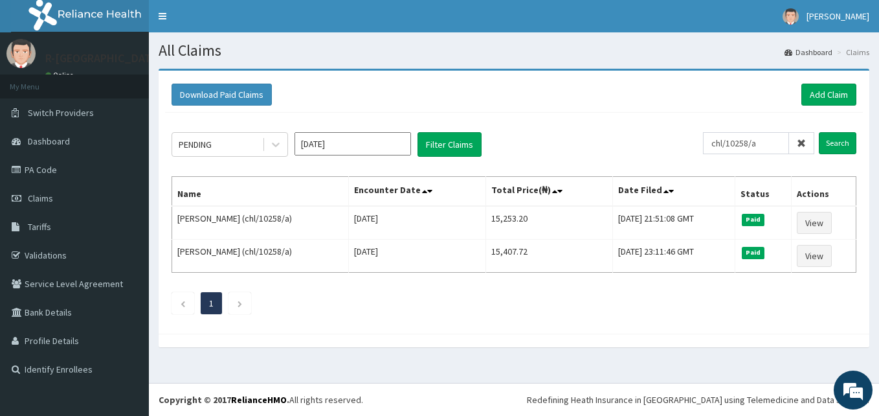
click at [348, 332] on div "Download Paid Claims Add Claim × Note you can only download claims within a max…" at bounding box center [514, 202] width 711 height 263
drag, startPoint x: 770, startPoint y: 151, endPoint x: 635, endPoint y: 163, distance: 135.9
click at [635, 163] on div "PENDING [DATE] Filter Claims chl/10258/a Search Name Encounter Date Total Price…" at bounding box center [514, 220] width 698 height 214
paste input "RFC/10114/B"
click at [819, 132] on input "Search" at bounding box center [838, 143] width 38 height 22
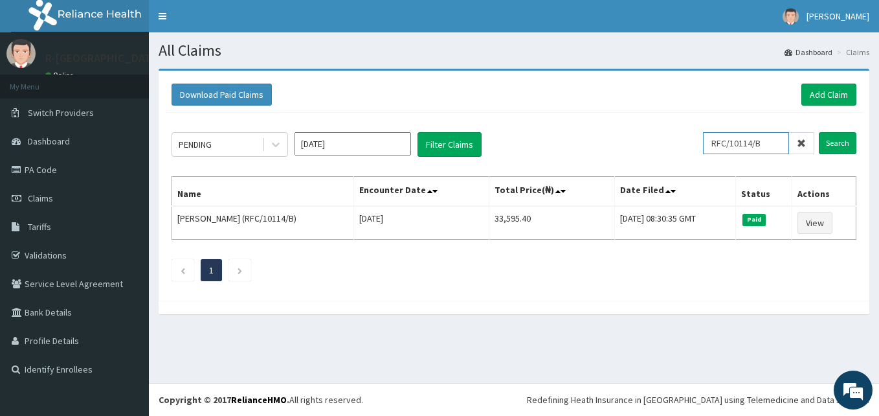
drag, startPoint x: 776, startPoint y: 146, endPoint x: 673, endPoint y: 133, distance: 103.7
click at [673, 133] on div "PENDING [DATE] Filter Claims RFC/10114/B Search" at bounding box center [514, 144] width 685 height 25
paste input "MMM/10034/A"
click at [819, 132] on input "Search" at bounding box center [838, 143] width 38 height 22
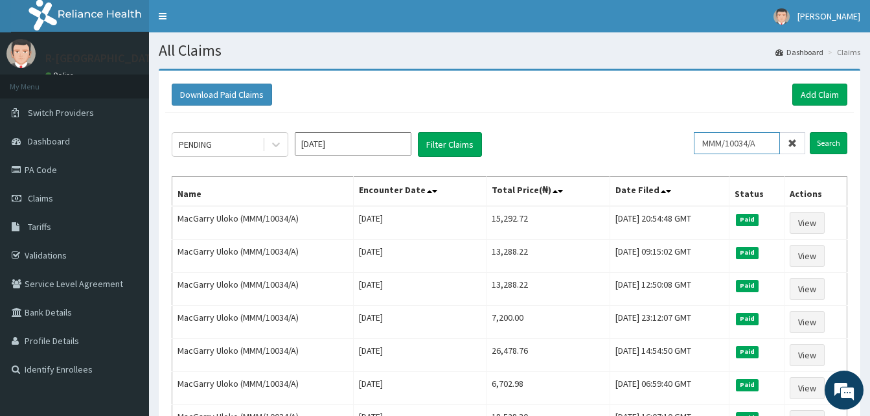
drag, startPoint x: 768, startPoint y: 145, endPoint x: 545, endPoint y: 122, distance: 224.5
paste input "FMG/10108"
click at [809, 132] on input "Search" at bounding box center [828, 143] width 38 height 22
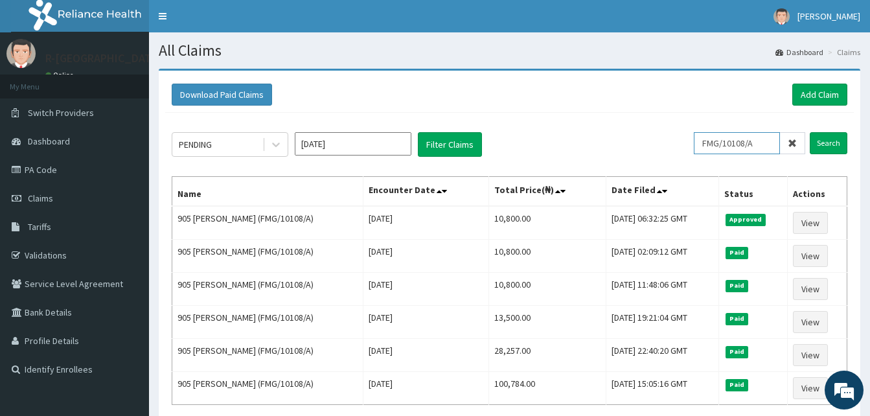
drag, startPoint x: 768, startPoint y: 146, endPoint x: 603, endPoint y: 107, distance: 169.1
click at [603, 107] on div "Download Paid Claims Add Claim × Note you can only download claims within a max…" at bounding box center [509, 268] width 701 height 395
paste input "NCR/10013"
click at [809, 132] on input "Search" at bounding box center [828, 143] width 38 height 22
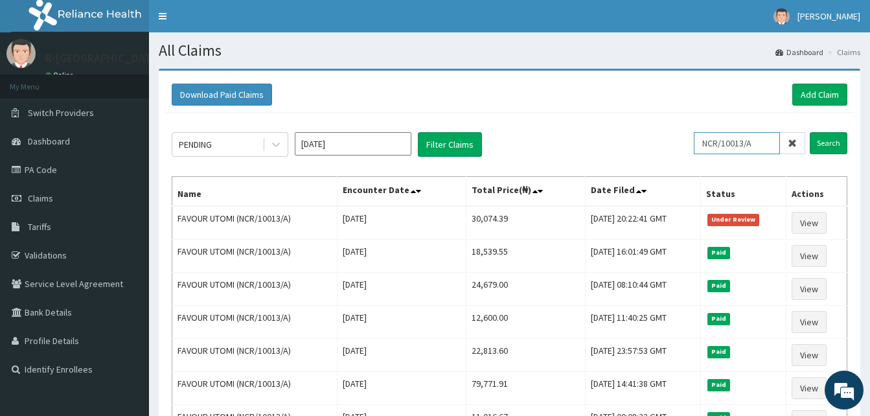
drag, startPoint x: 765, startPoint y: 144, endPoint x: 583, endPoint y: 131, distance: 182.5
click at [583, 131] on div "PENDING [DATE] Filter Claims NCR/10013/A Search Name Encounter Date Total Price…" at bounding box center [509, 385] width 688 height 545
paste input "TQS/10017"
type input "TQS/10017/A"
click at [809, 132] on input "Search" at bounding box center [828, 143] width 38 height 22
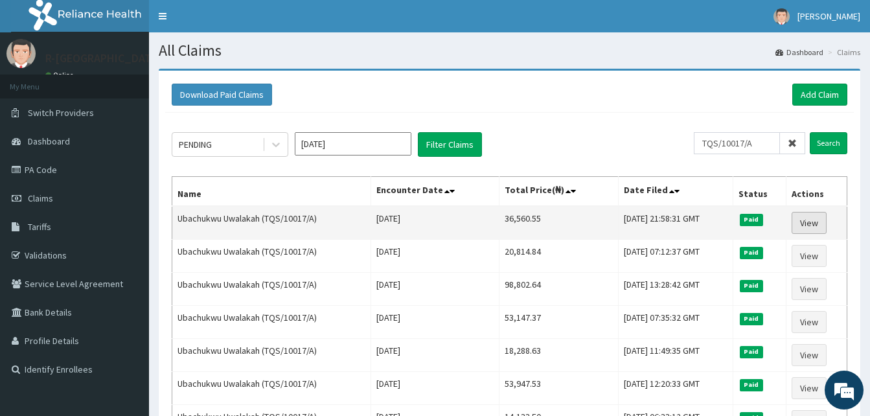
click at [806, 223] on link "View" at bounding box center [808, 223] width 35 height 22
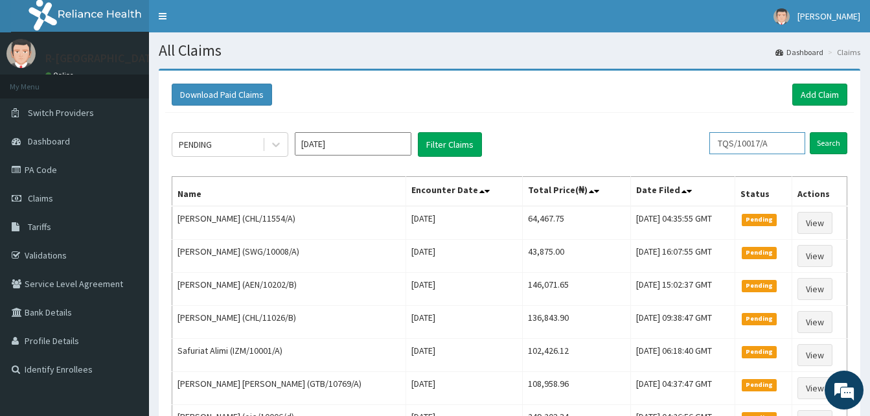
drag, startPoint x: 786, startPoint y: 147, endPoint x: 687, endPoint y: 137, distance: 99.6
click at [687, 137] on div "PENDING Sep 2025 Filter Claims TQS/10017/A Search" at bounding box center [509, 144] width 675 height 25
paste input "ENP/11998"
click at [809, 132] on input "Search" at bounding box center [828, 143] width 38 height 22
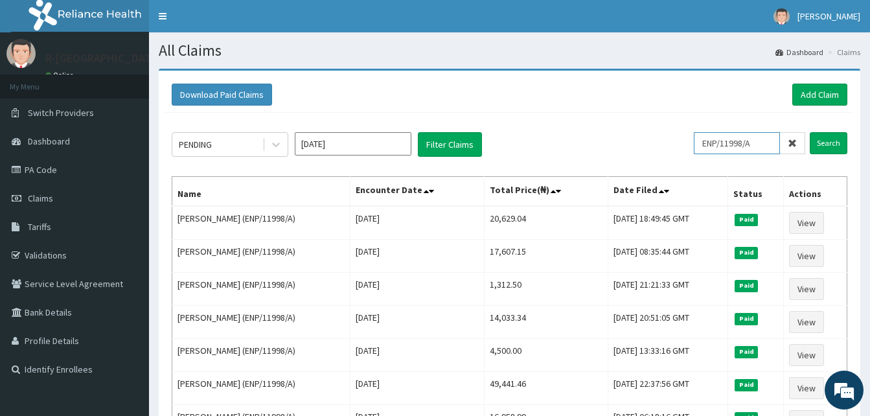
drag, startPoint x: 763, startPoint y: 140, endPoint x: 639, endPoint y: 123, distance: 125.5
click at [639, 123] on div "PENDING Sep 2025 Filter Claims ENP/11998/A Search Name Encounter Date Total Pri…" at bounding box center [509, 335] width 688 height 445
paste input "enp/11998/c"
click at [809, 132] on input "Search" at bounding box center [828, 143] width 38 height 22
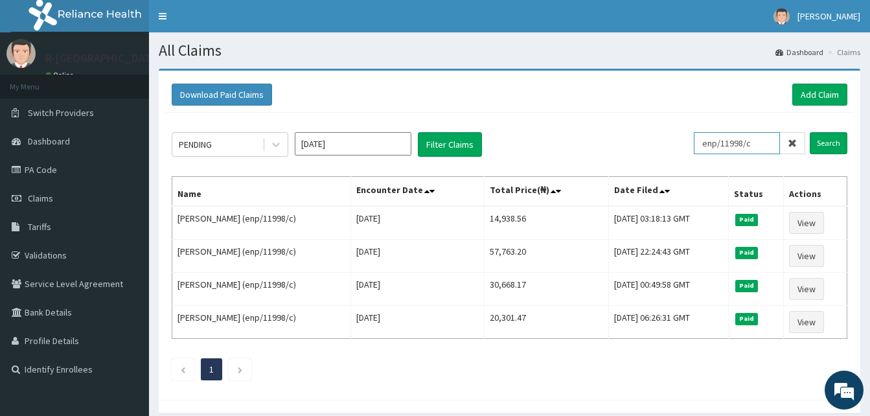
drag, startPoint x: 763, startPoint y: 140, endPoint x: 615, endPoint y: 138, distance: 148.3
click at [615, 138] on div "PENDING Sep 2025 Filter Claims enp/11998/c Search" at bounding box center [509, 144] width 675 height 25
paste input "FBL/10101/F"
click at [809, 132] on input "Search" at bounding box center [828, 143] width 38 height 22
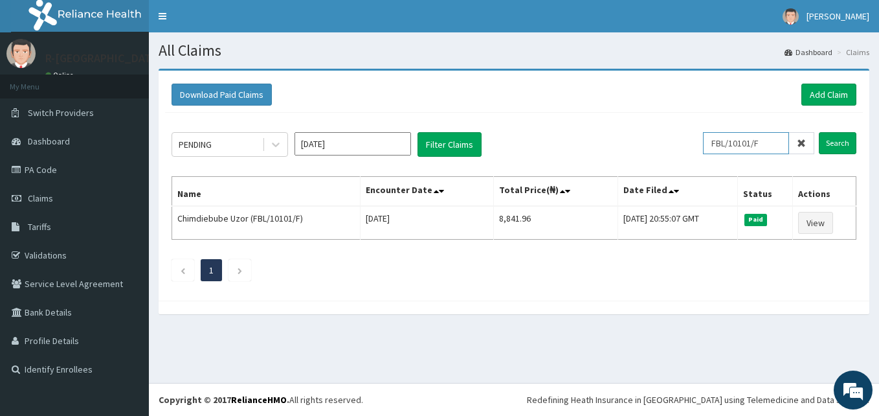
drag, startPoint x: 774, startPoint y: 144, endPoint x: 637, endPoint y: 145, distance: 136.6
click at [637, 145] on div "PENDING Sep 2025 Filter Claims FBL/10101/F Search" at bounding box center [514, 144] width 685 height 25
paste input "B"
click at [819, 132] on input "Search" at bounding box center [838, 143] width 38 height 22
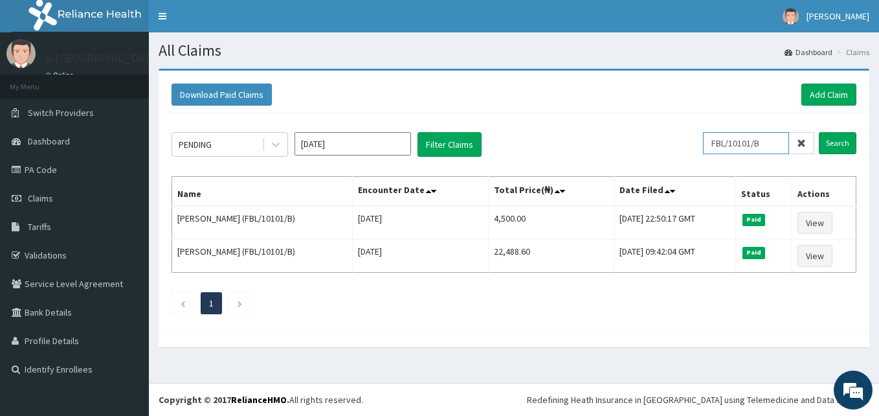
drag, startPoint x: 769, startPoint y: 144, endPoint x: 631, endPoint y: 155, distance: 137.7
click at [631, 155] on div "PENDING Sep 2025 Filter Claims FBL/10101/B Search" at bounding box center [514, 144] width 685 height 25
paste input "ASS/1004"
click at [819, 132] on input "Search" at bounding box center [838, 143] width 38 height 22
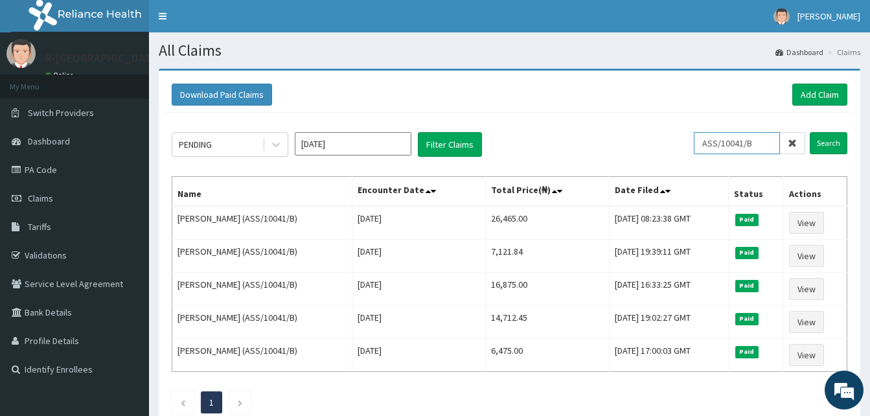
drag, startPoint x: 764, startPoint y: 142, endPoint x: 597, endPoint y: 122, distance: 168.3
click at [597, 122] on div "PENDING Sep 2025 Filter Claims ASS/10041/B Search Name Encounter Date Total Pri…" at bounding box center [509, 269] width 688 height 313
paste input "C"
click at [809, 132] on input "Search" at bounding box center [828, 143] width 38 height 22
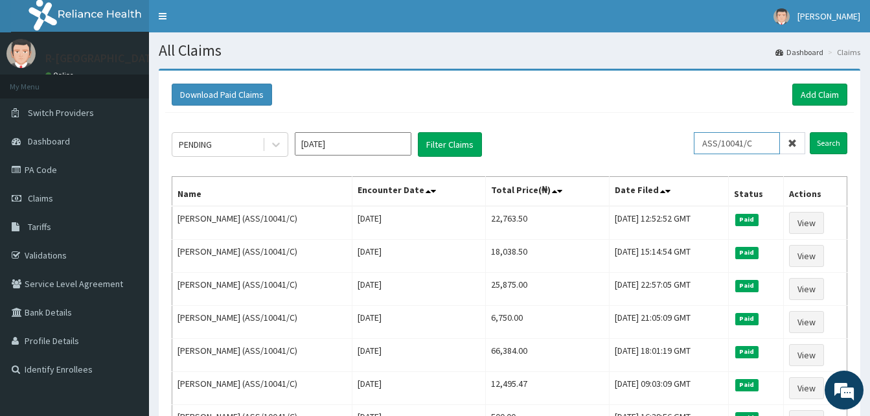
drag, startPoint x: 763, startPoint y: 140, endPoint x: 641, endPoint y: 131, distance: 122.1
click at [641, 131] on div "PENDING Sep 2025 Filter Claims ASS/10041/C Search Name Encounter Date Total Pri…" at bounding box center [509, 302] width 688 height 379
paste input "IEI/10006/C"
click at [809, 132] on input "Search" at bounding box center [828, 143] width 38 height 22
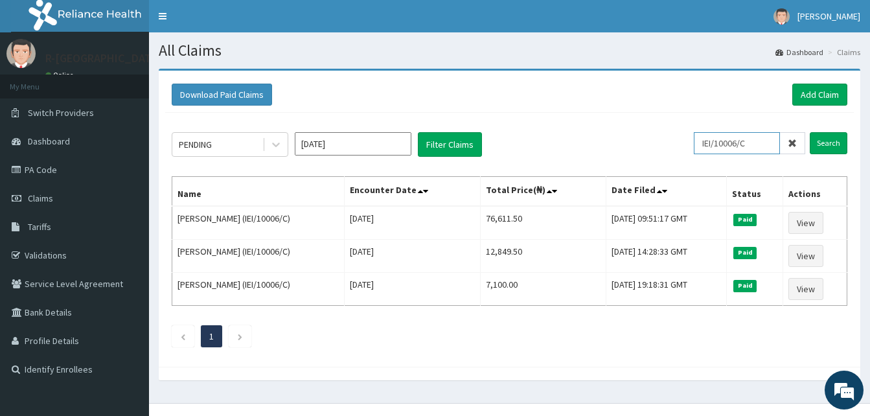
drag, startPoint x: 765, startPoint y: 148, endPoint x: 607, endPoint y: 139, distance: 158.2
click at [607, 139] on div "PENDING Sep 2025 Filter Claims IEI/10006/C Search" at bounding box center [509, 144] width 675 height 25
paste input "B"
click at [809, 132] on input "Search" at bounding box center [828, 143] width 38 height 22
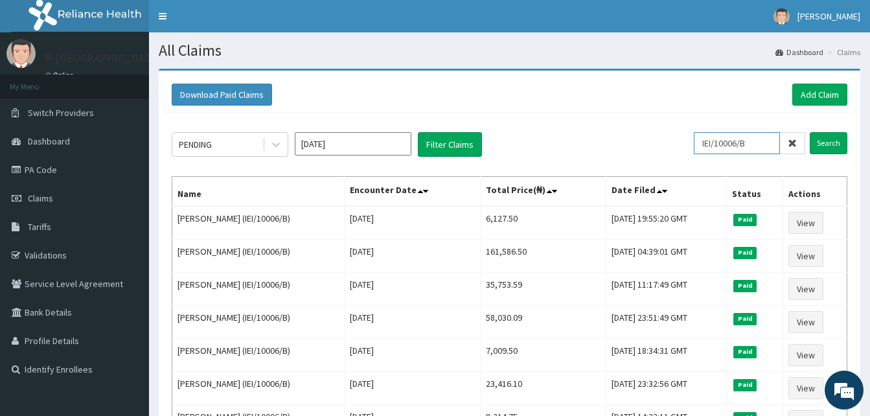
drag, startPoint x: 760, startPoint y: 146, endPoint x: 620, endPoint y: 124, distance: 142.2
paste input "CYA/10567/A"
click at [809, 132] on input "Search" at bounding box center [828, 143] width 38 height 22
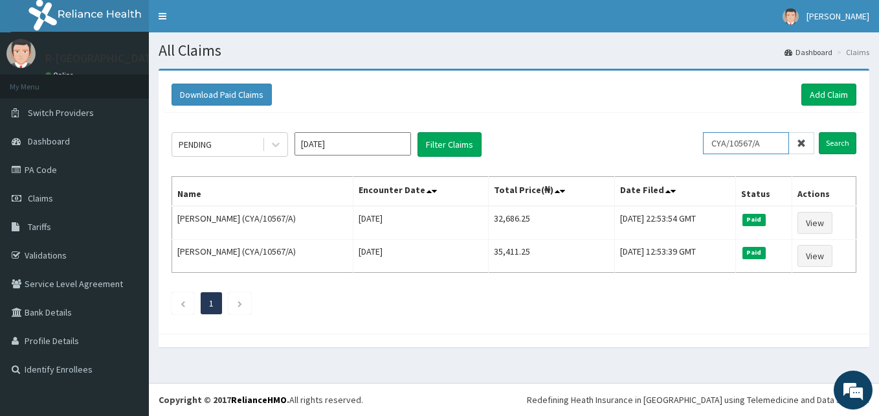
drag, startPoint x: 771, startPoint y: 145, endPoint x: 620, endPoint y: 111, distance: 154.6
click at [620, 111] on div "Download Paid Claims Add Claim × Note you can only download claims within a max…" at bounding box center [514, 202] width 711 height 263
paste input "HC/10002"
type input "CHC/10002/A"
click at [819, 132] on input "Search" at bounding box center [838, 143] width 38 height 22
